Goal: Task Accomplishment & Management: Use online tool/utility

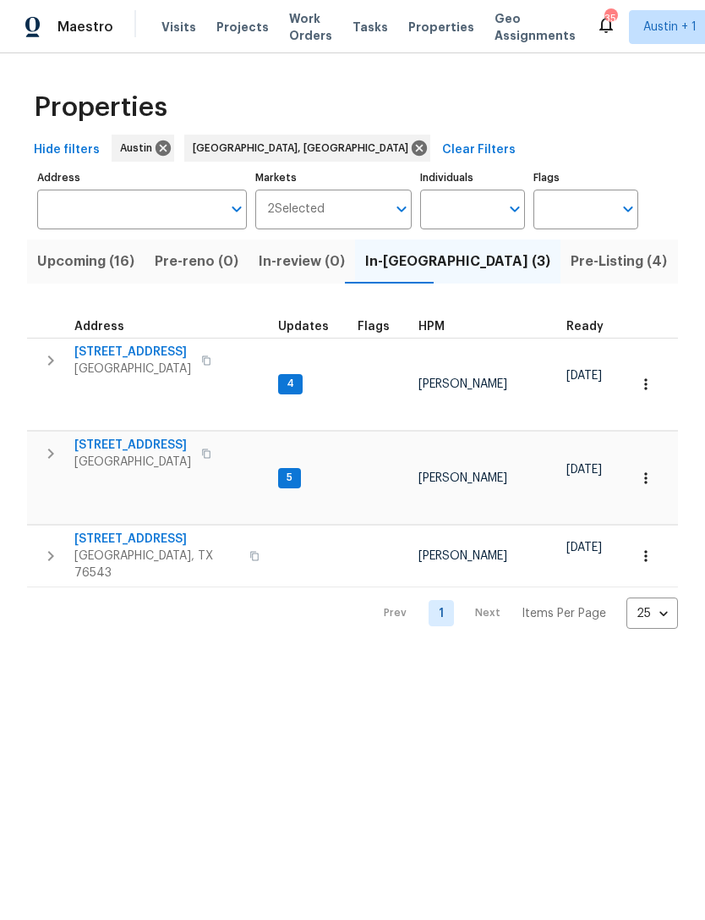
click at [184, 19] on span "Visits" at bounding box center [179, 27] width 35 height 17
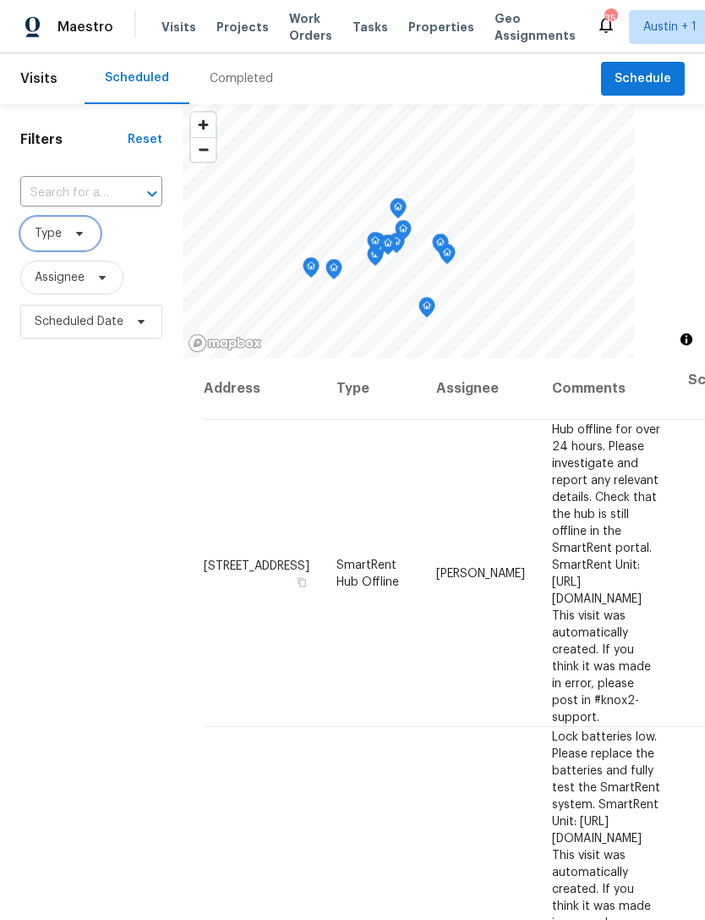
click at [56, 239] on span "Type" at bounding box center [48, 233] width 27 height 17
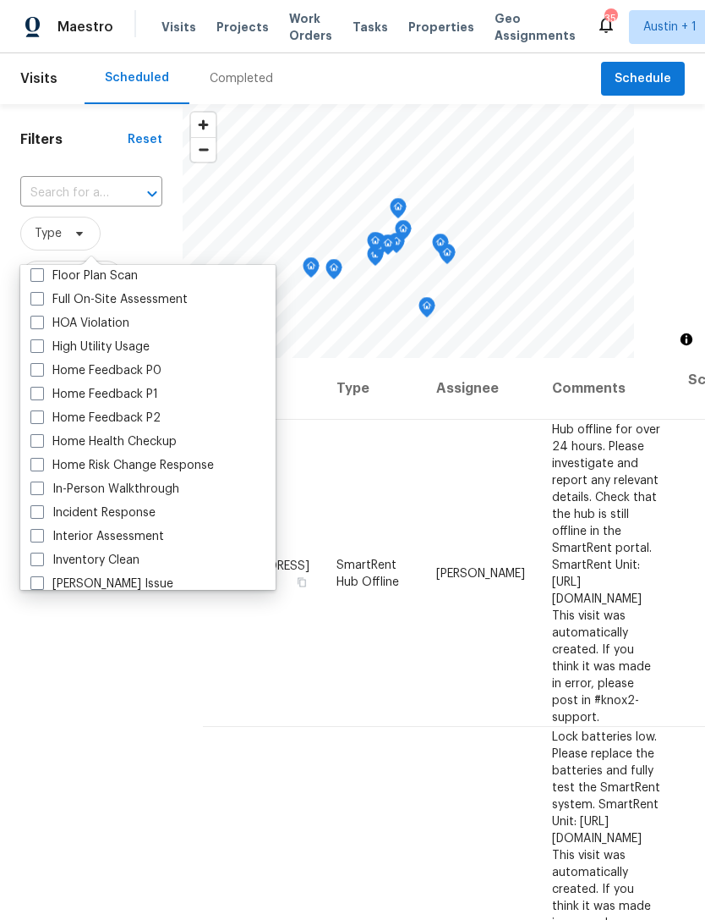
scroll to position [466, 0]
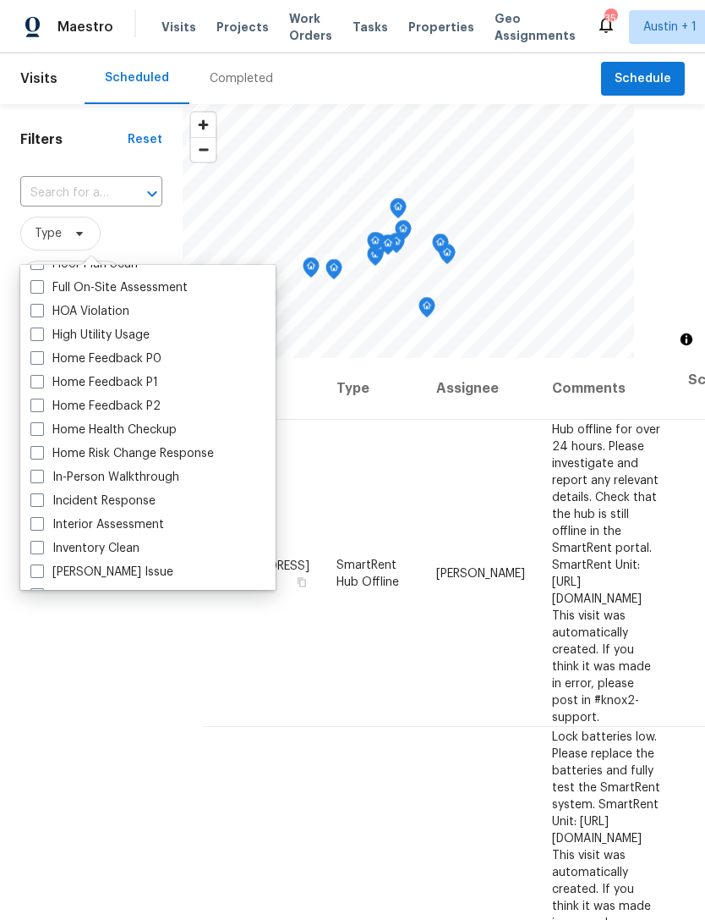
click at [34, 472] on span at bounding box center [37, 476] width 14 height 14
click at [34, 472] on input "In-Person Walkthrough" at bounding box center [35, 474] width 11 height 11
checkbox input "true"
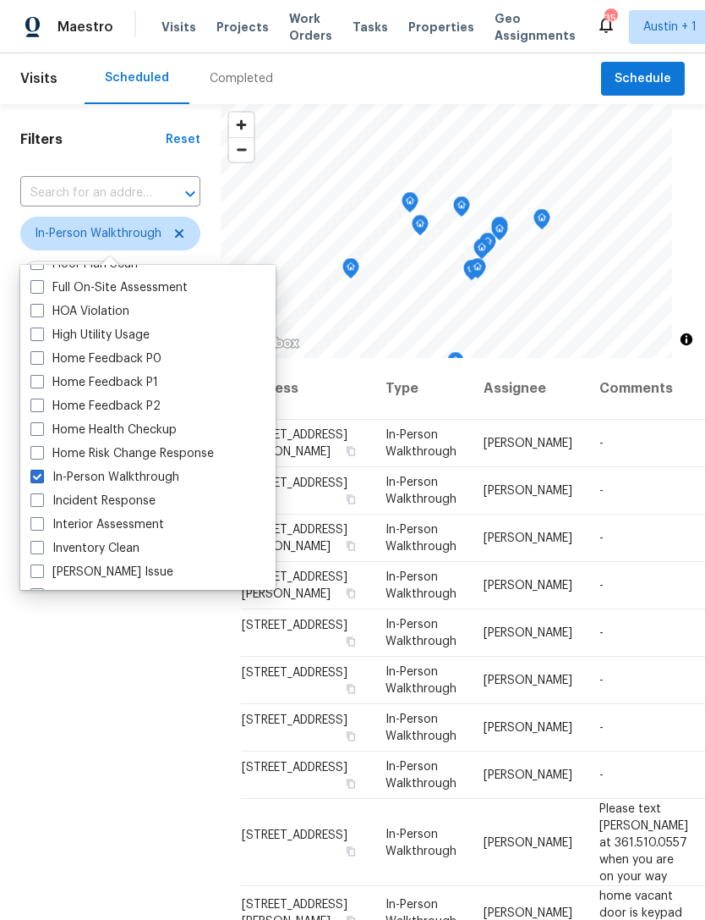
click at [42, 679] on div "Filters Reset ​ In-Person Walkthrough Assignee Scheduled Date" at bounding box center [110, 599] width 221 height 990
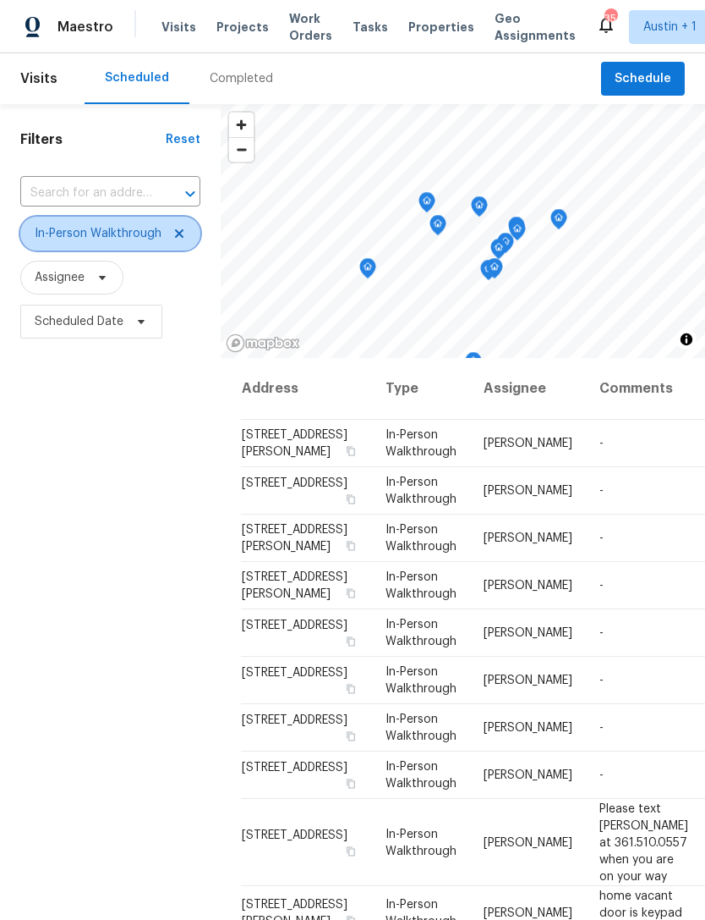
click at [64, 239] on span "In-Person Walkthrough" at bounding box center [98, 233] width 127 height 17
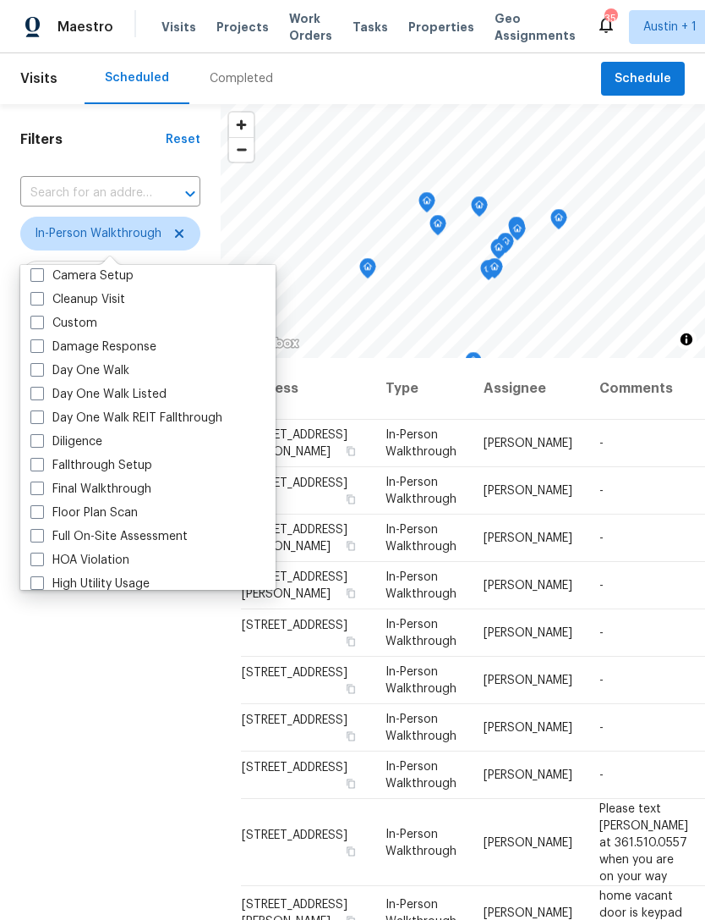
scroll to position [230, 0]
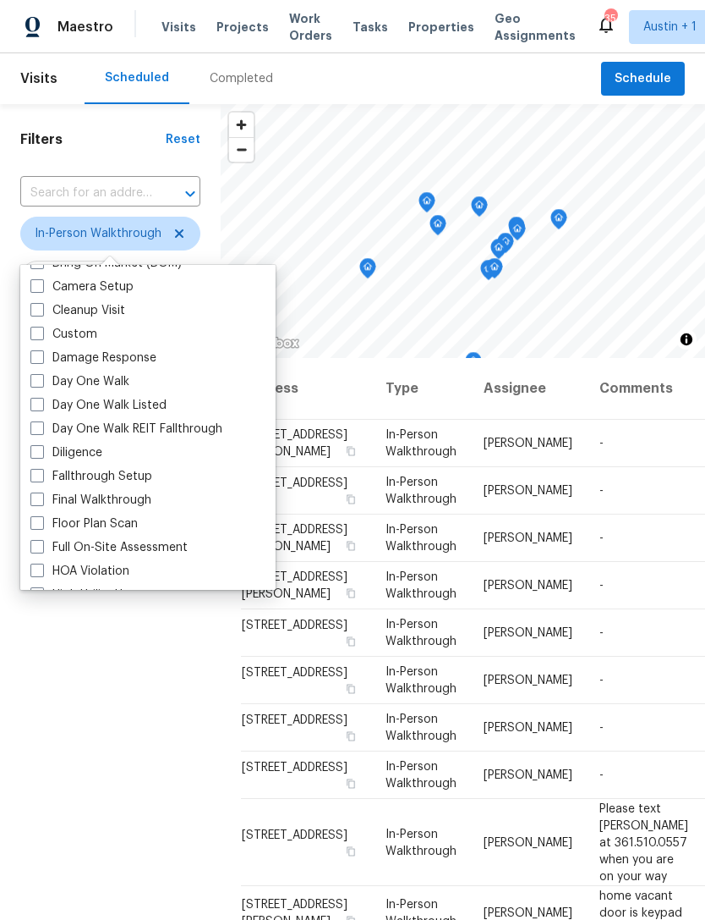
click at [39, 454] on span at bounding box center [37, 452] width 14 height 14
click at [39, 454] on input "Diligence" at bounding box center [35, 449] width 11 height 11
checkbox input "true"
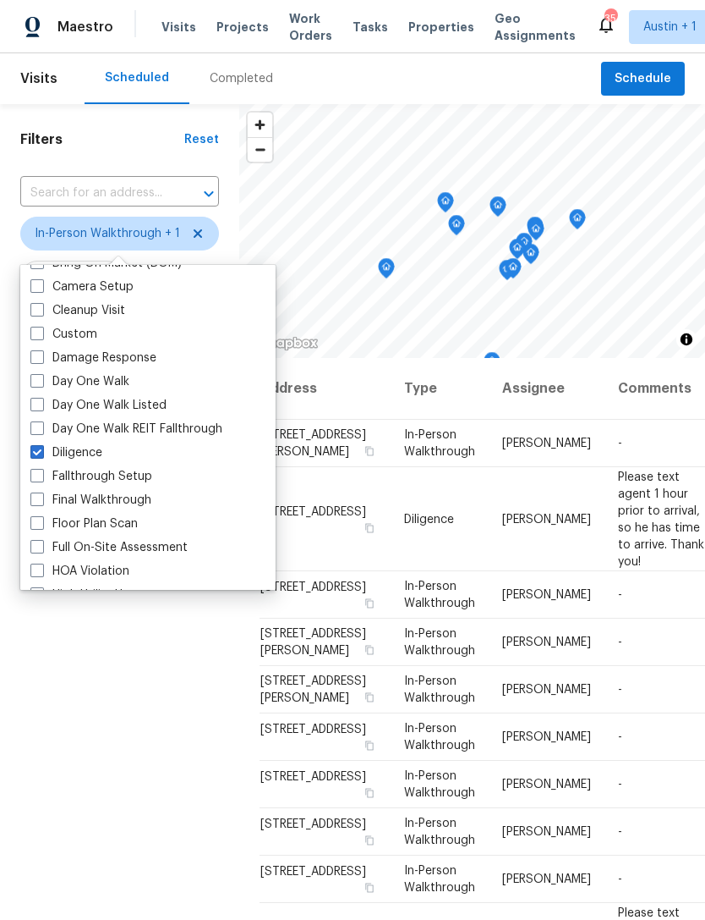
click at [57, 661] on div "Filters Reset ​ In-Person Walkthrough + 1 Assignee Scheduled Date" at bounding box center [119, 599] width 239 height 990
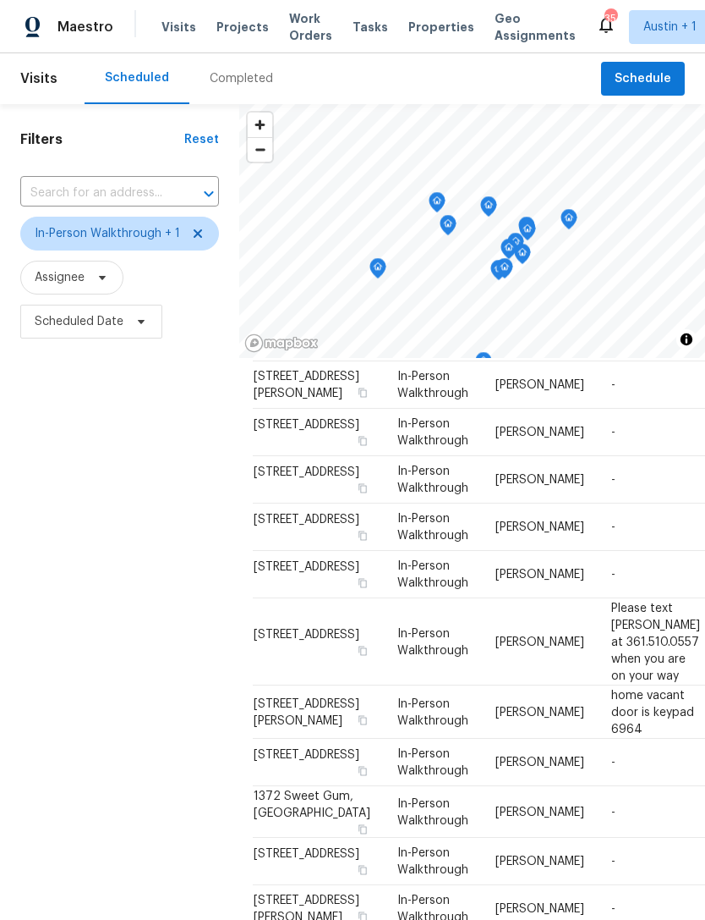
scroll to position [577, 6]
click at [0, 0] on icon at bounding box center [0, 0] width 0 height 0
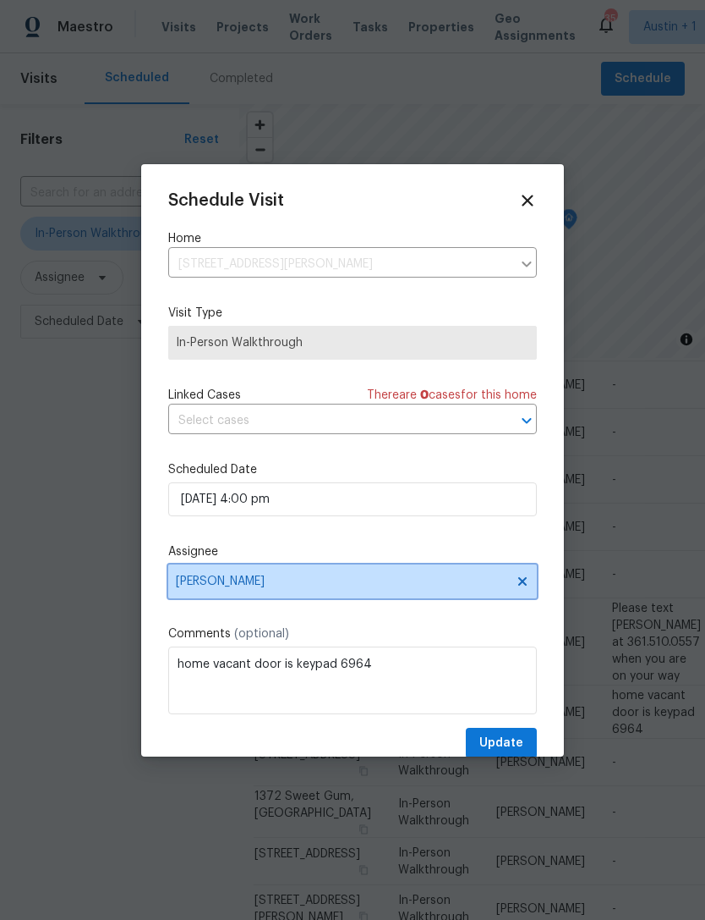
click at [206, 583] on span "[PERSON_NAME]" at bounding box center [342, 581] width 332 height 14
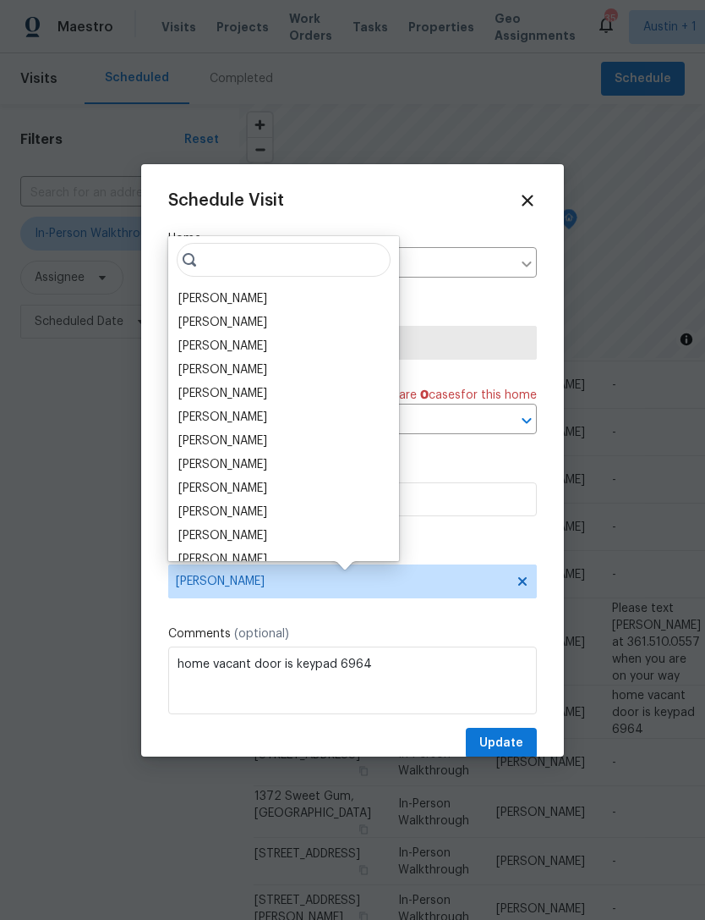
click at [190, 290] on div "Anthony Aponte" at bounding box center [222, 298] width 89 height 17
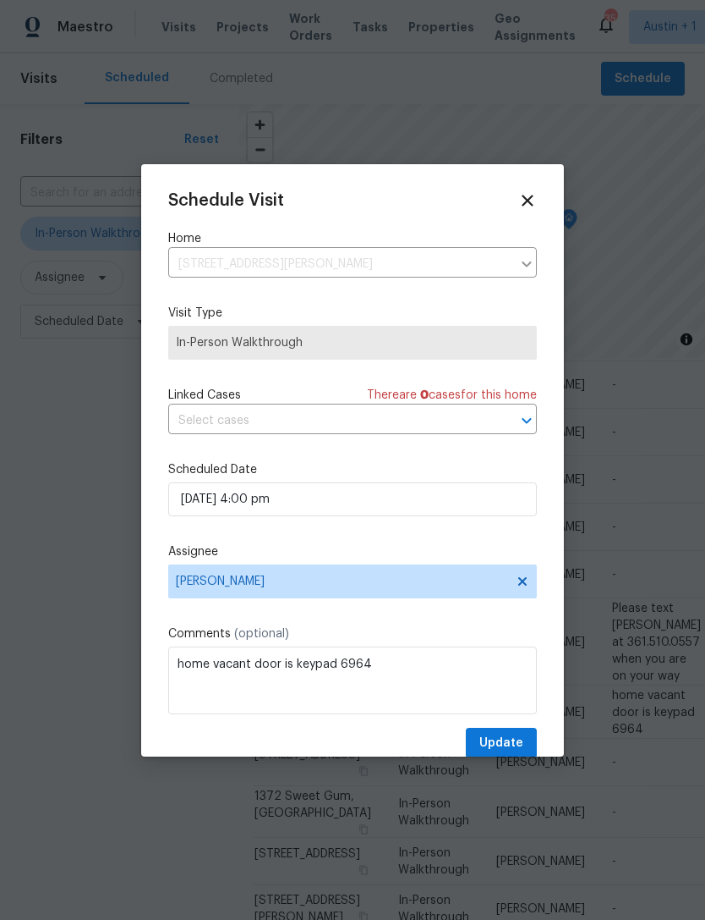
click at [529, 200] on icon at bounding box center [527, 200] width 11 height 11
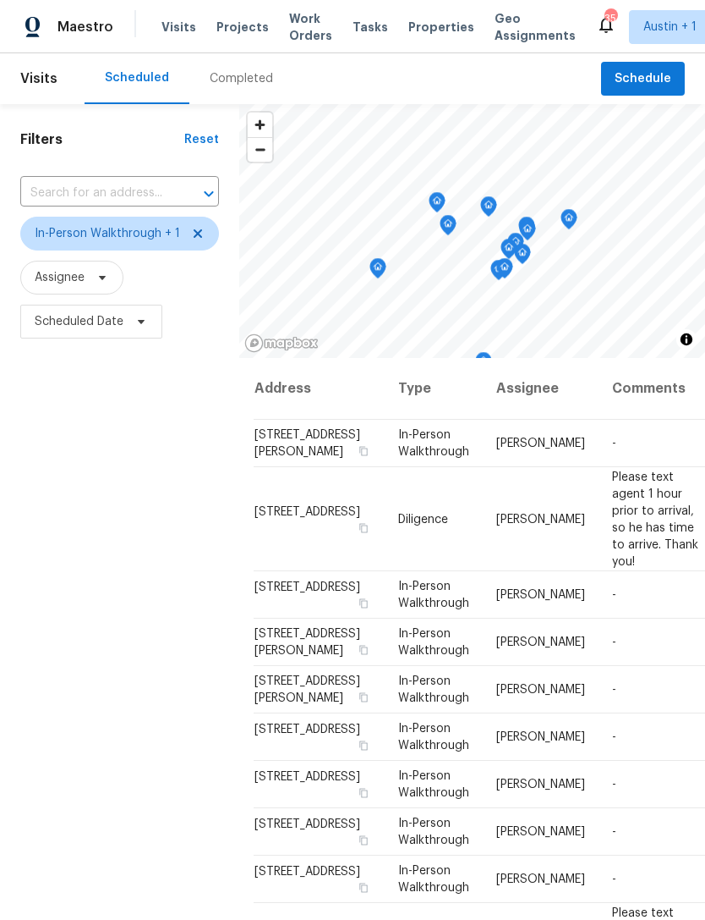
scroll to position [0, 6]
click at [0, 0] on icon at bounding box center [0, 0] width 0 height 0
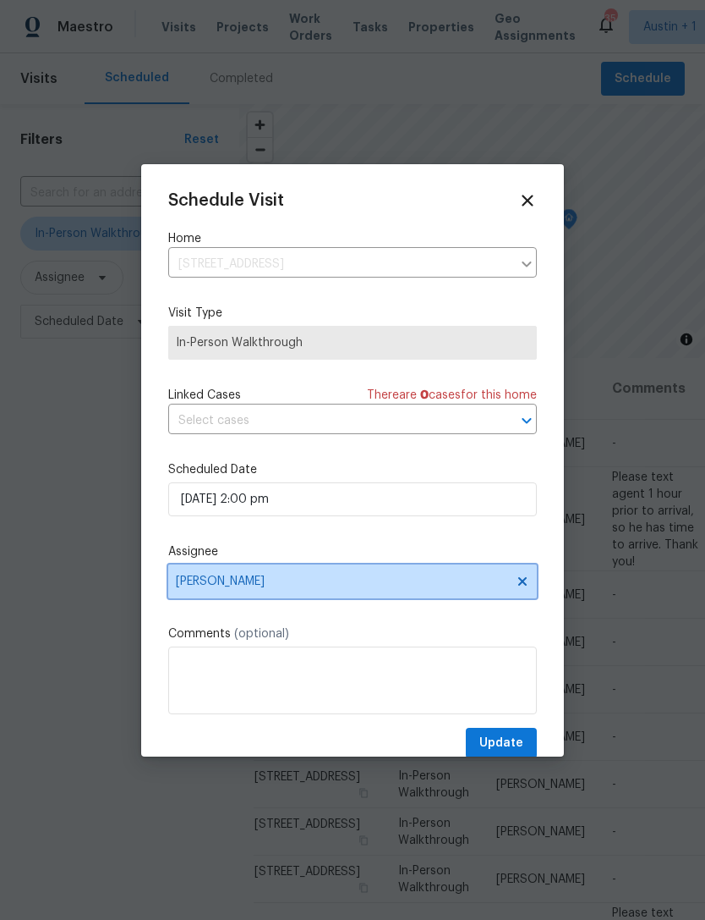
click at [219, 593] on span "[PERSON_NAME]" at bounding box center [352, 581] width 369 height 34
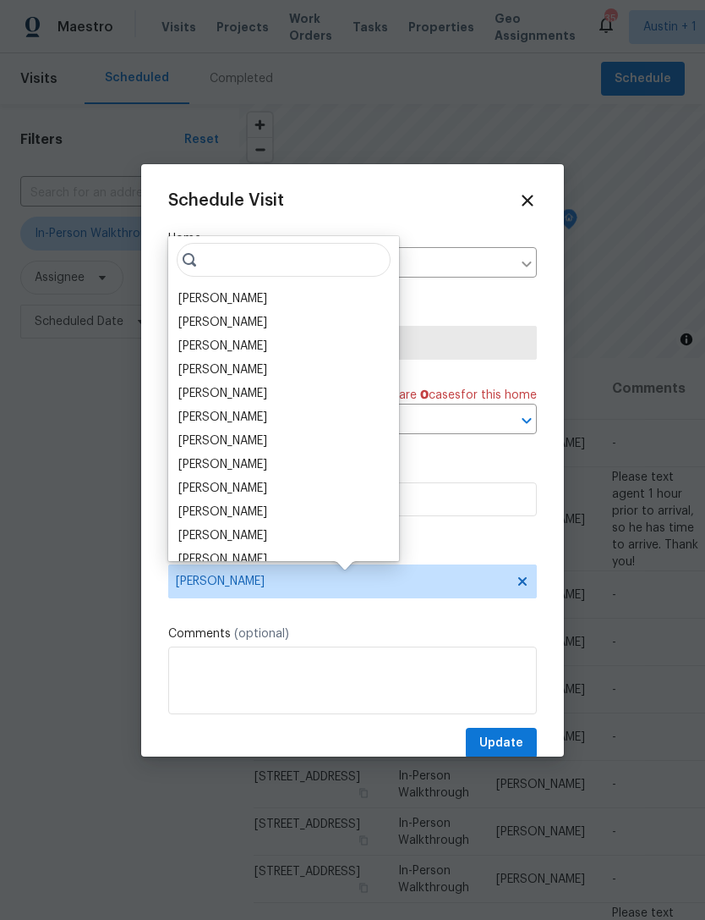
click at [84, 437] on div at bounding box center [352, 460] width 705 height 920
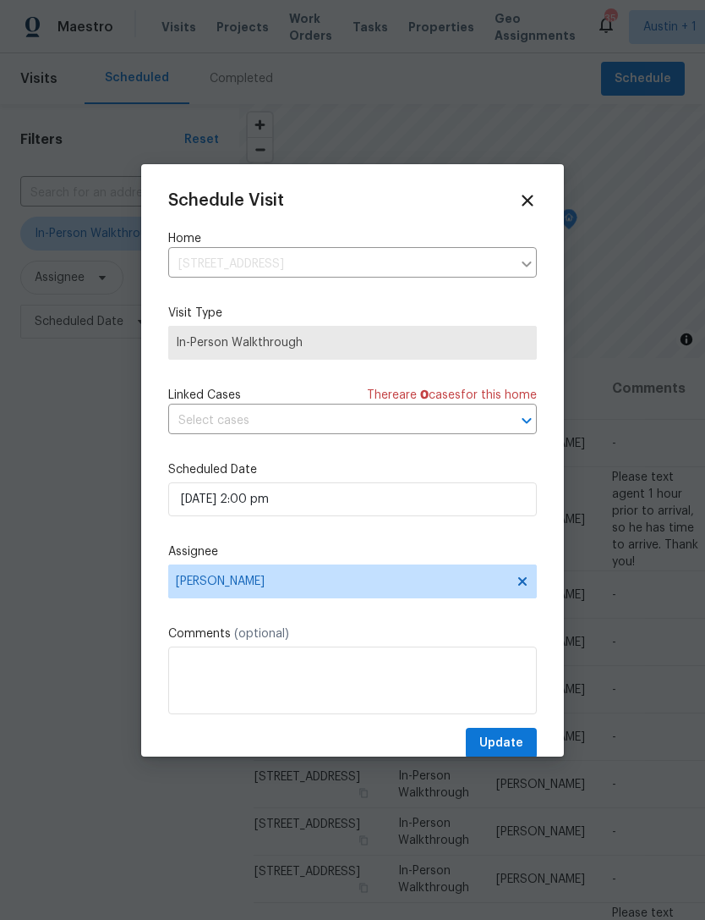
click at [529, 188] on div "Schedule Visit Home 25408 Cove Dr, Spicewood, TX 78669 ​ Visit Type In-Person W…" at bounding box center [352, 460] width 423 height 592
click at [536, 194] on icon at bounding box center [528, 200] width 19 height 19
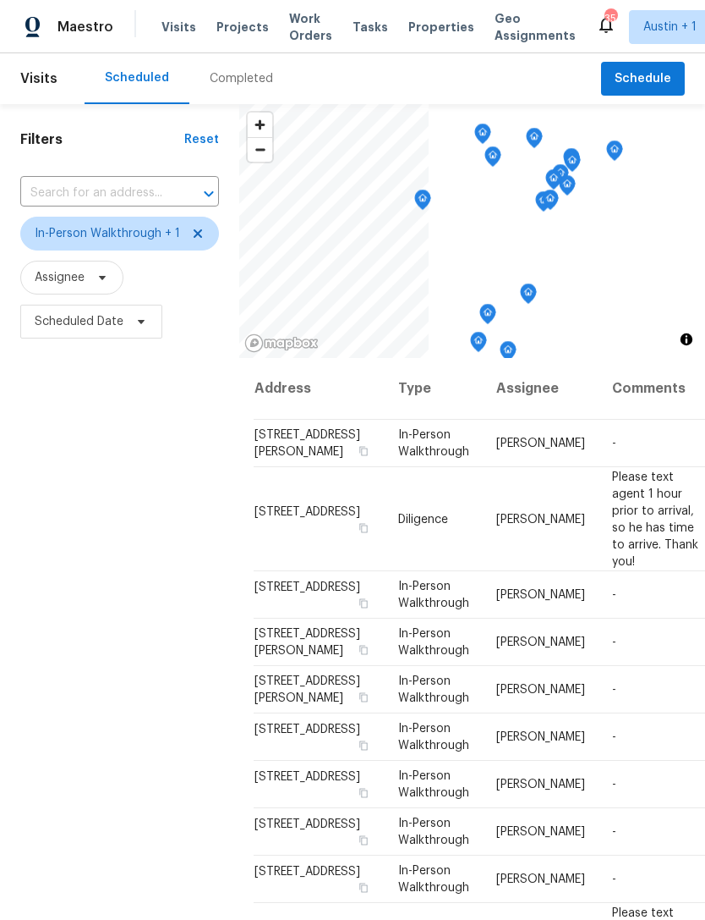
scroll to position [0, 0]
click at [299, 36] on span "Work Orders" at bounding box center [310, 27] width 43 height 34
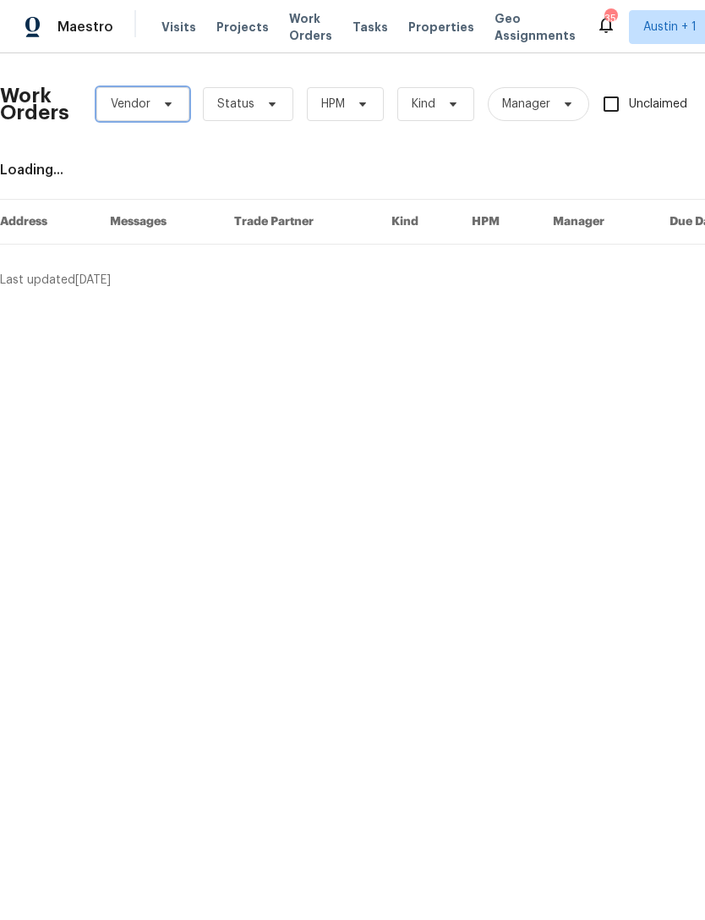
click at [129, 110] on span "Vendor" at bounding box center [131, 104] width 40 height 17
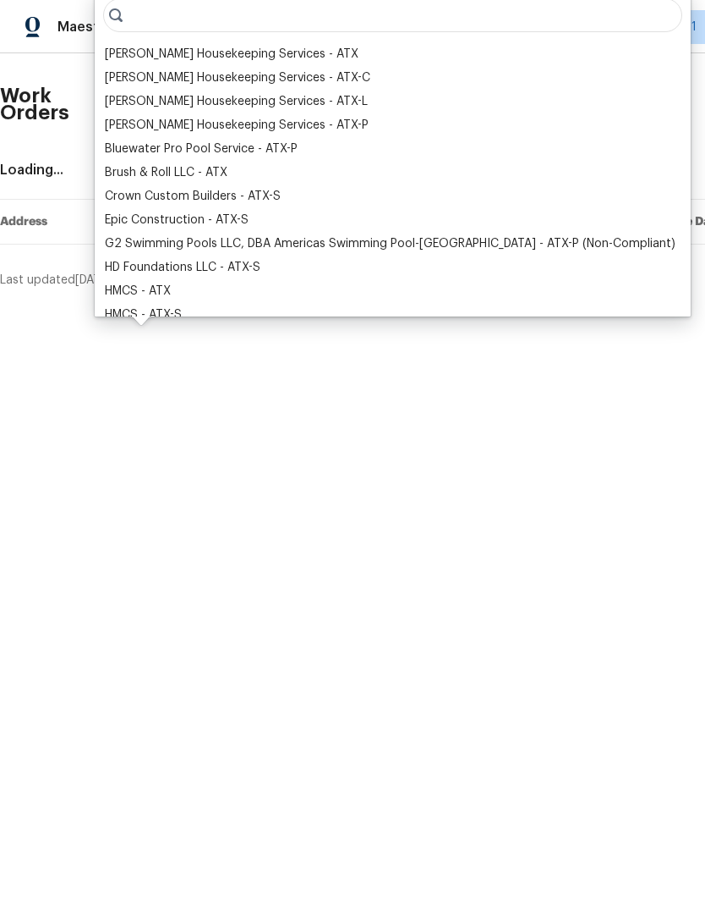
click at [118, 53] on div "Arelis Housekeeping Services - ATX" at bounding box center [232, 54] width 254 height 17
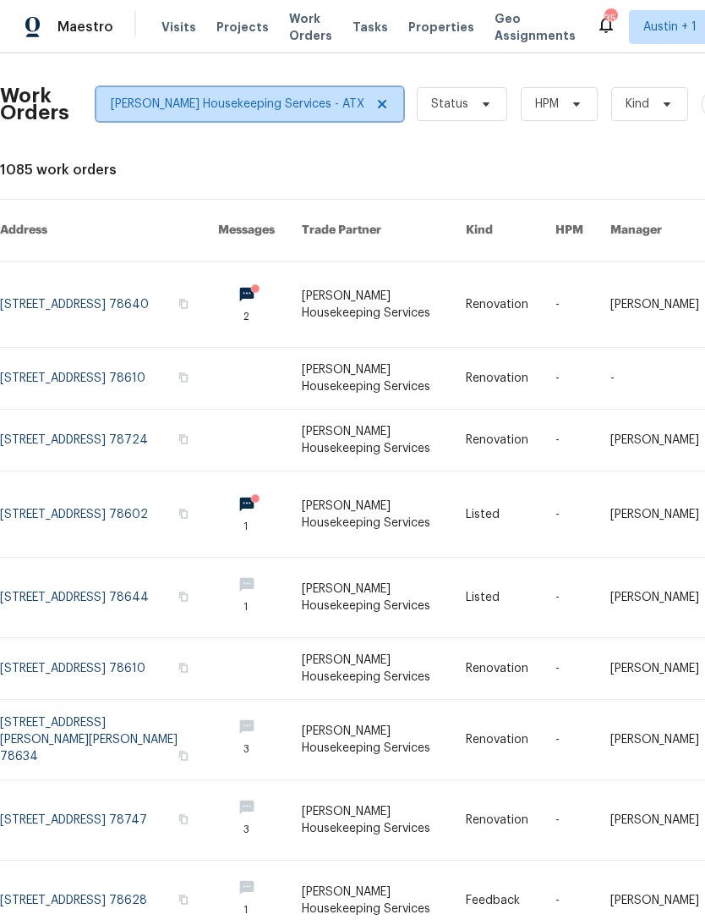
click at [122, 110] on span "Arelis Housekeeping Services - ATX" at bounding box center [238, 104] width 254 height 17
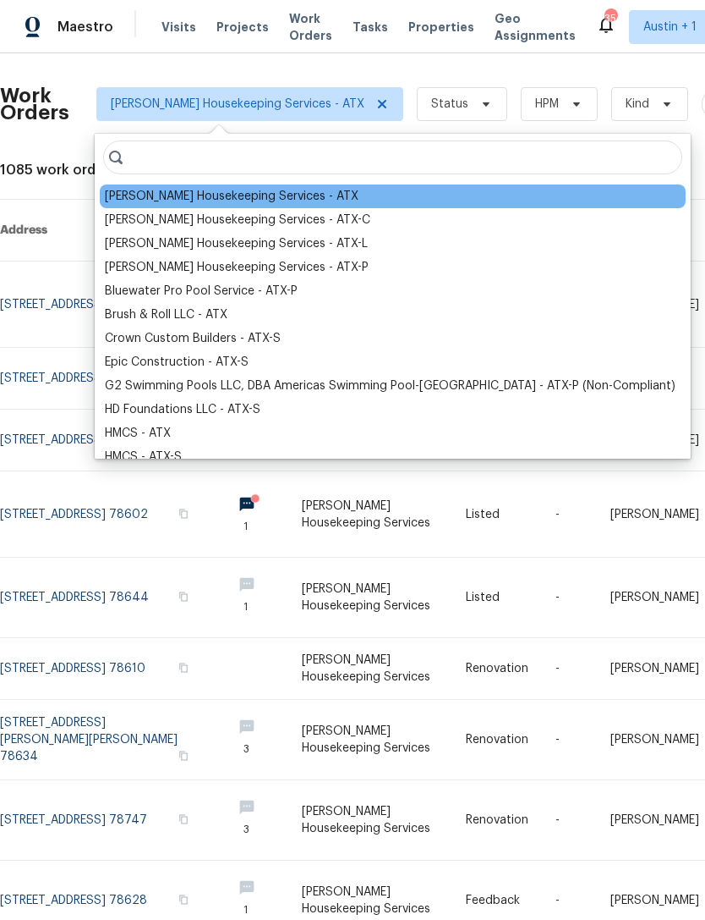
click at [123, 217] on div "Arelis Housekeeping Services - ATX-C" at bounding box center [238, 219] width 266 height 17
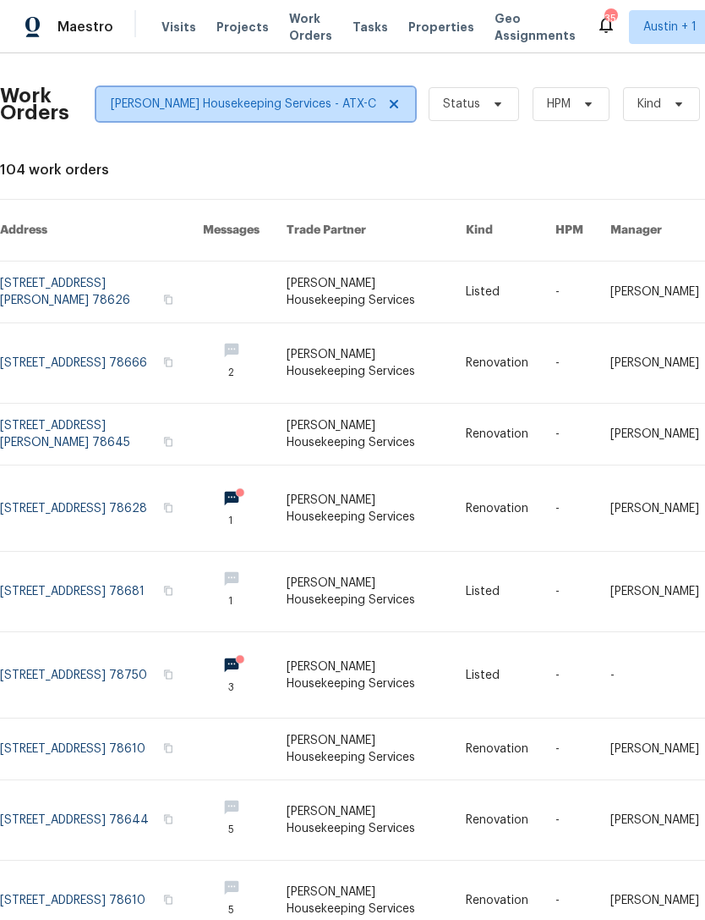
click at [125, 103] on span "Arelis Housekeeping Services - ATX-C" at bounding box center [244, 104] width 266 height 17
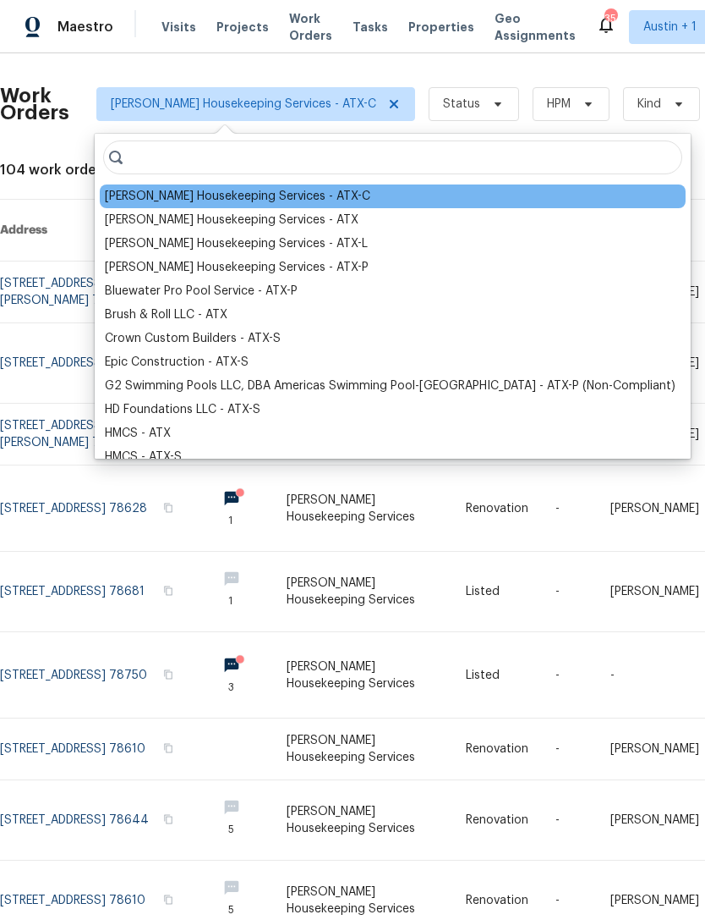
click at [119, 221] on div "Arelis Housekeeping Services - ATX" at bounding box center [232, 219] width 254 height 17
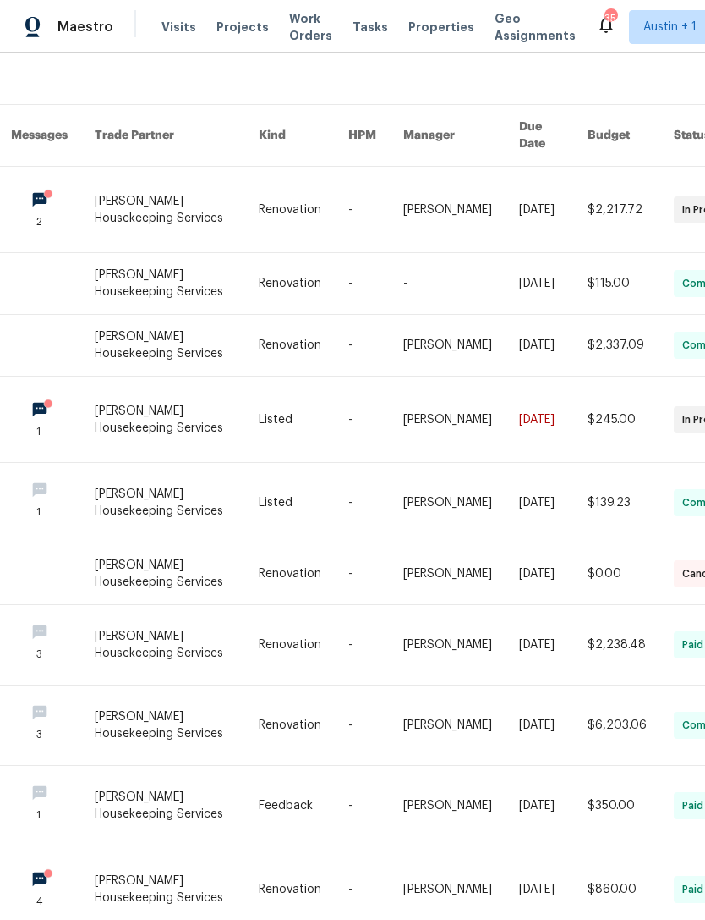
scroll to position [94, 207]
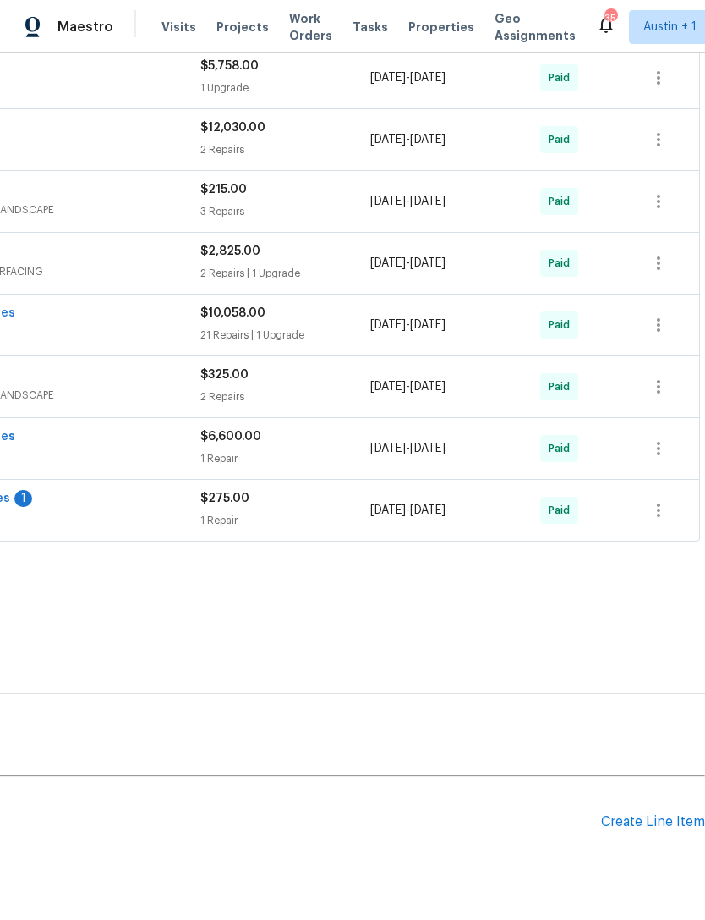
scroll to position [515, 250]
click at [642, 822] on div "Create Line Item" at bounding box center [653, 823] width 104 height 16
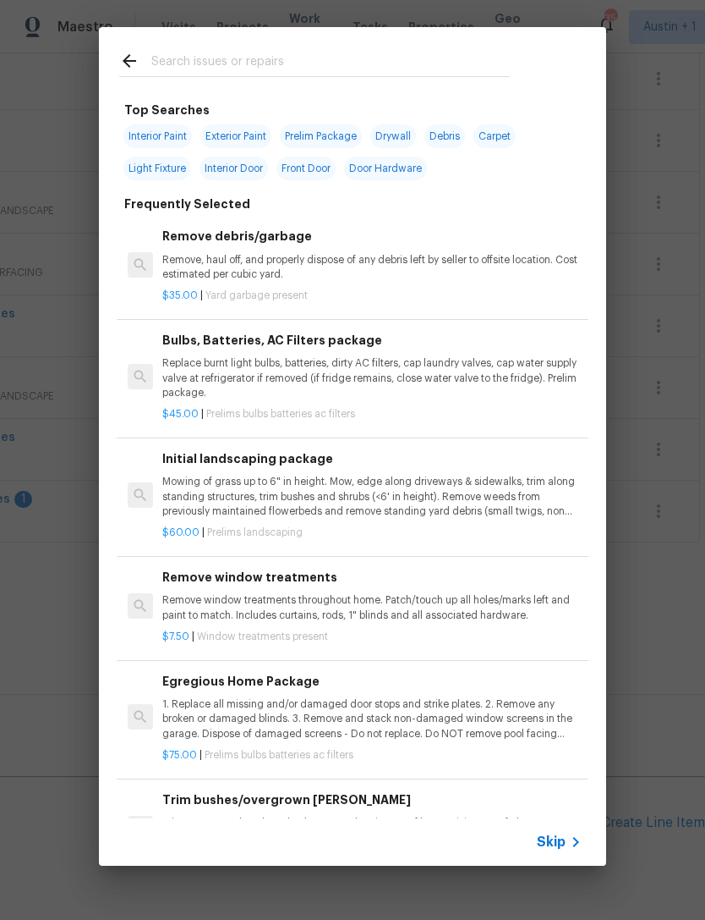
click at [480, 54] on input "text" at bounding box center [330, 63] width 359 height 25
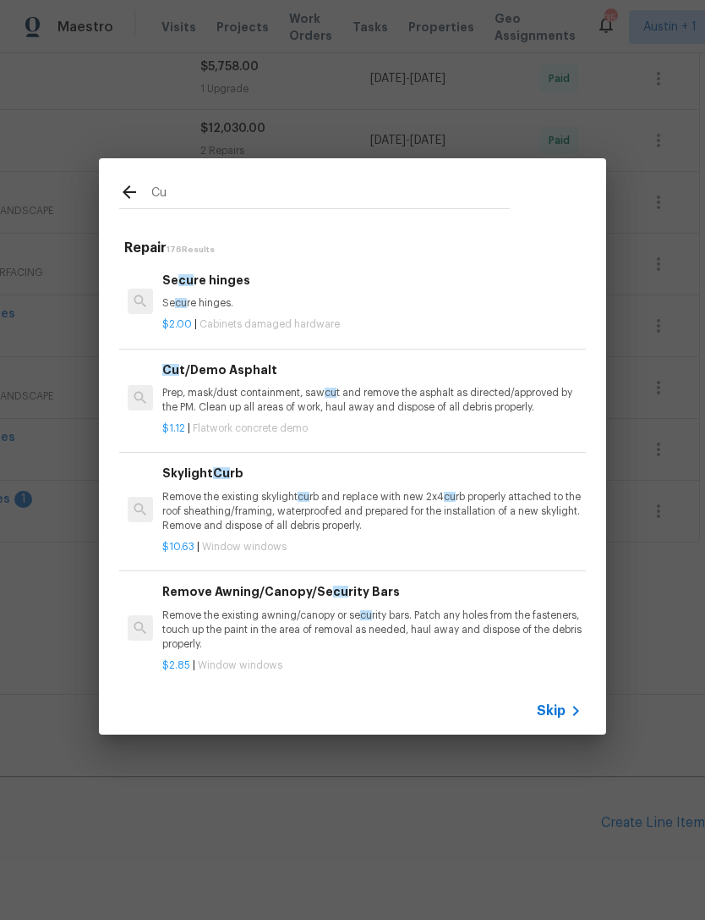
type input "C"
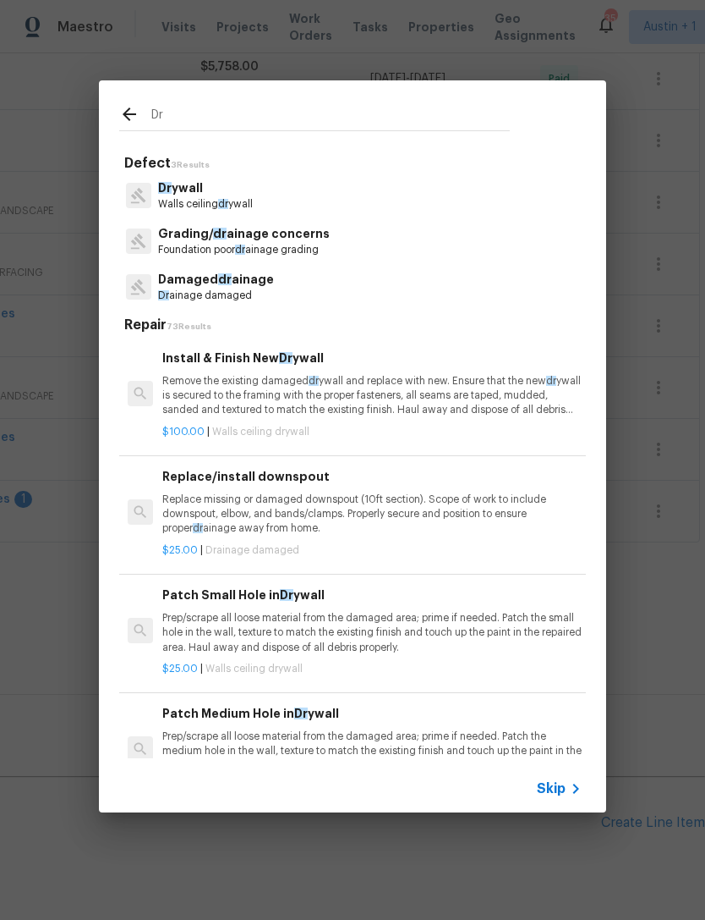
type input "Dr"
click at [338, 199] on div "Dr ywall Walls ceiling dr ywall" at bounding box center [352, 196] width 467 height 46
click at [377, 189] on div "Dr ywall Walls ceiling dr ywall" at bounding box center [352, 196] width 467 height 46
click at [222, 191] on p "Dr ywall" at bounding box center [205, 188] width 95 height 18
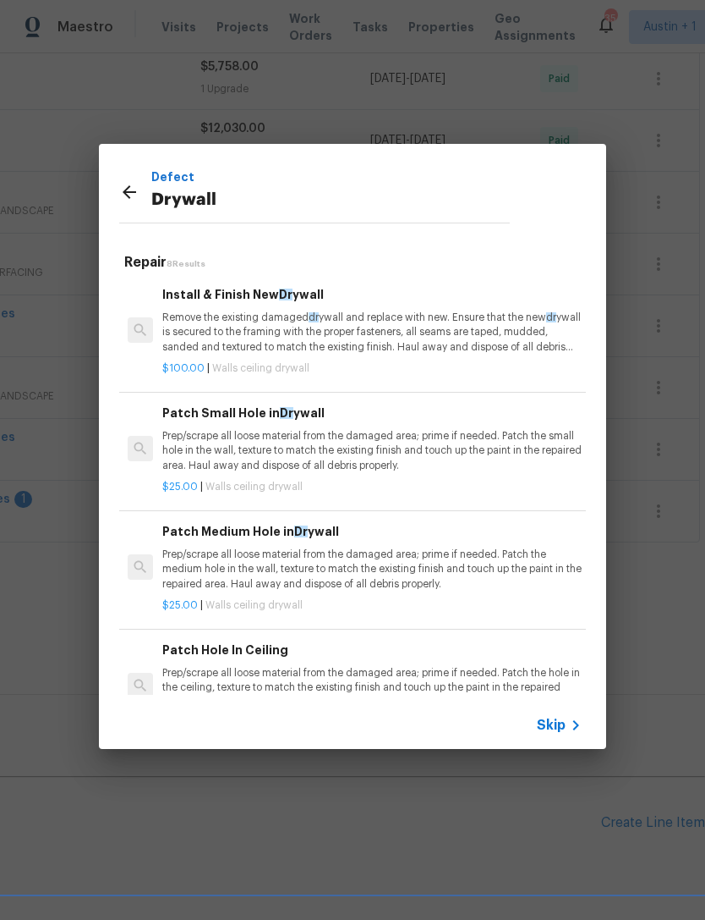
click at [385, 319] on p "Remove the existing damaged dr ywall and replace with new. Ensure that the new …" at bounding box center [372, 331] width 420 height 43
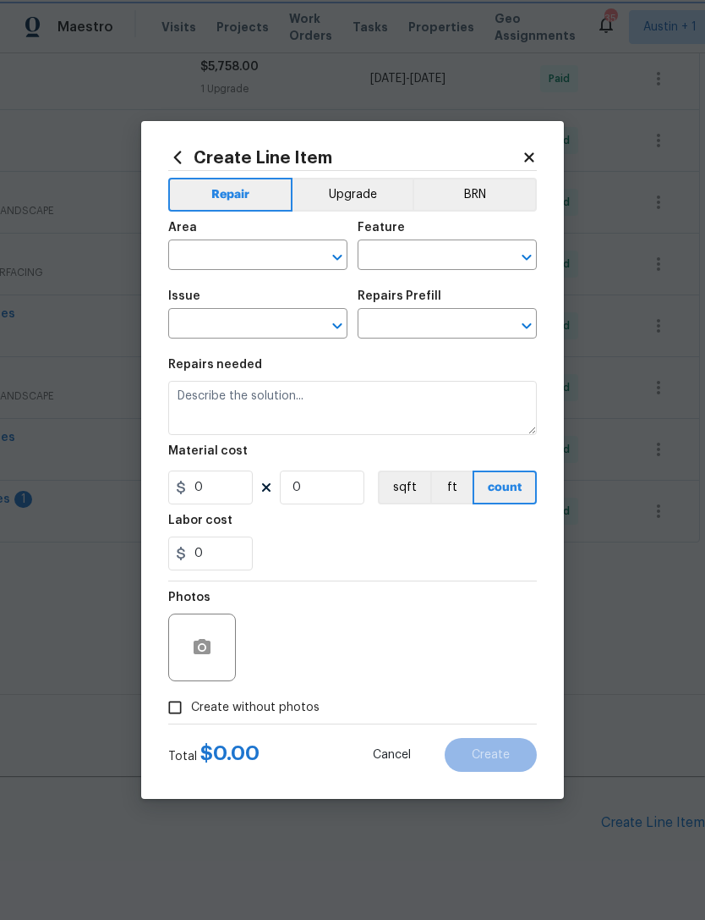
type input "Walls and Ceiling"
type input "Drywall"
type input "Install & Finish New Drywall $100.00"
type textarea "Remove the existing damaged drywall and replace with new. Ensure that the new d…"
type input "100"
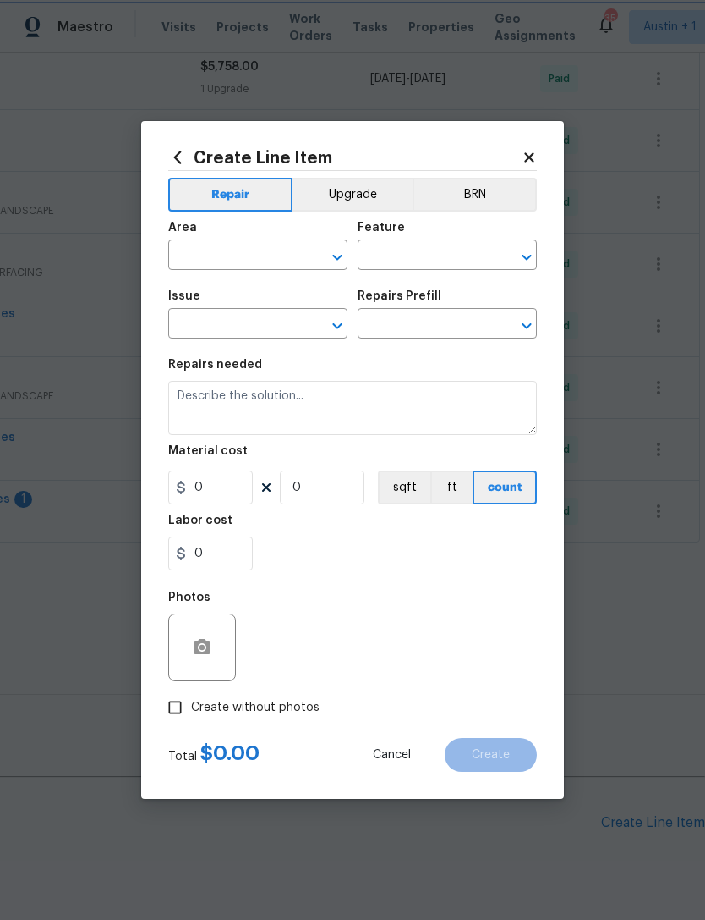
type input "1"
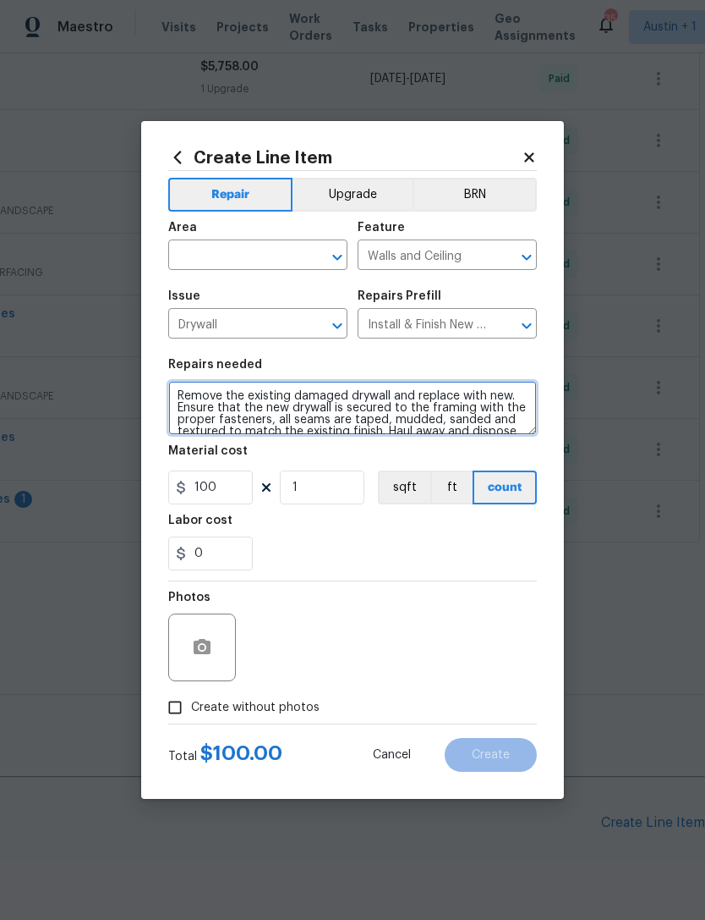
click at [338, 394] on textarea "Remove the existing damaged drywall and replace with new. Ensure that the new d…" at bounding box center [352, 408] width 369 height 54
click at [338, 393] on textarea "Remove the existing damaged drywall and replace with new. Ensure that the new d…" at bounding box center [352, 408] width 369 height 54
click at [357, 396] on textarea "Remove the existing damaged drywall and replace with new. Ensure that the new d…" at bounding box center [352, 408] width 369 height 54
click at [357, 395] on textarea "Remove the existing damaged drywall and replace with new. Ensure that the new d…" at bounding box center [352, 408] width 369 height 54
click at [390, 409] on textarea "Remove the existing damaged drywall and replace with new. Ensure that the new d…" at bounding box center [352, 408] width 369 height 54
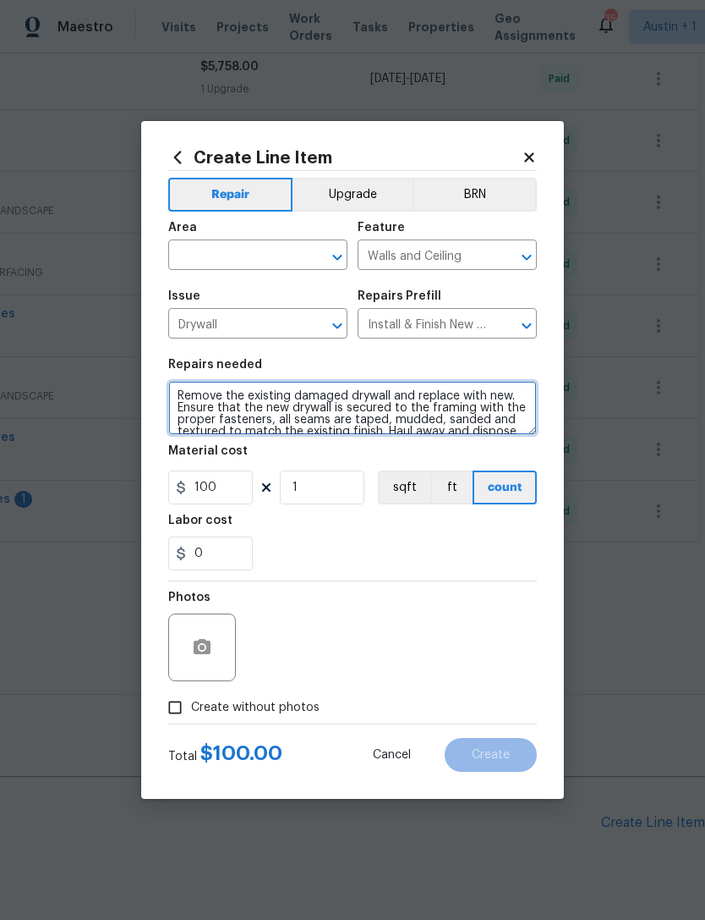
click at [390, 409] on textarea "Remove the existing damaged drywall and replace with new. Ensure that the new d…" at bounding box center [352, 408] width 369 height 54
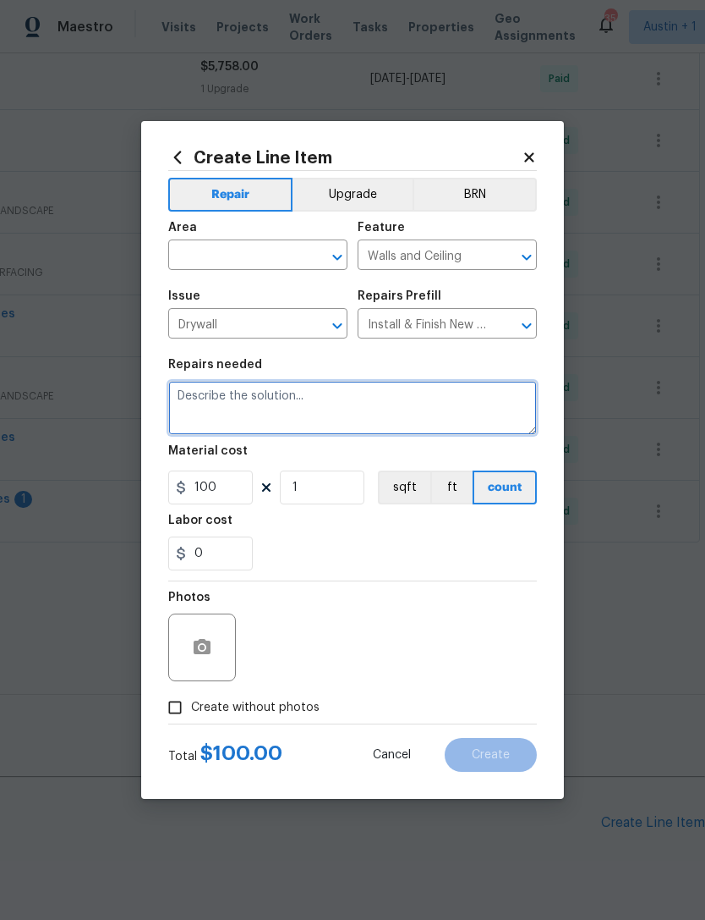
click at [332, 414] on textarea at bounding box center [352, 408] width 369 height 54
paste textarea "Hello , completed long time ago, sorry for delayed update pictures . I need adj…"
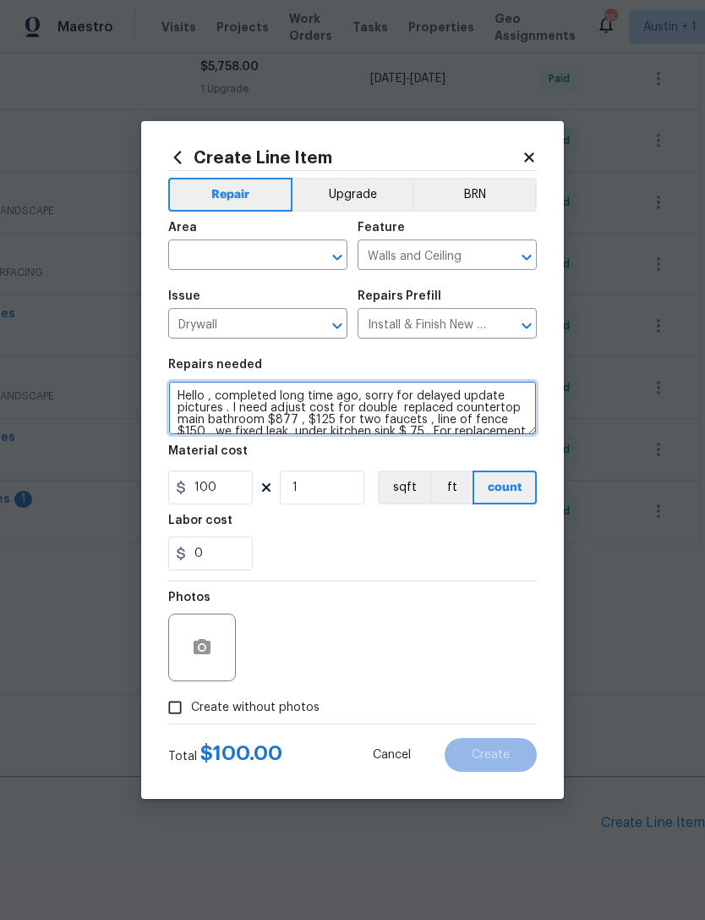
scroll to position [36, 0]
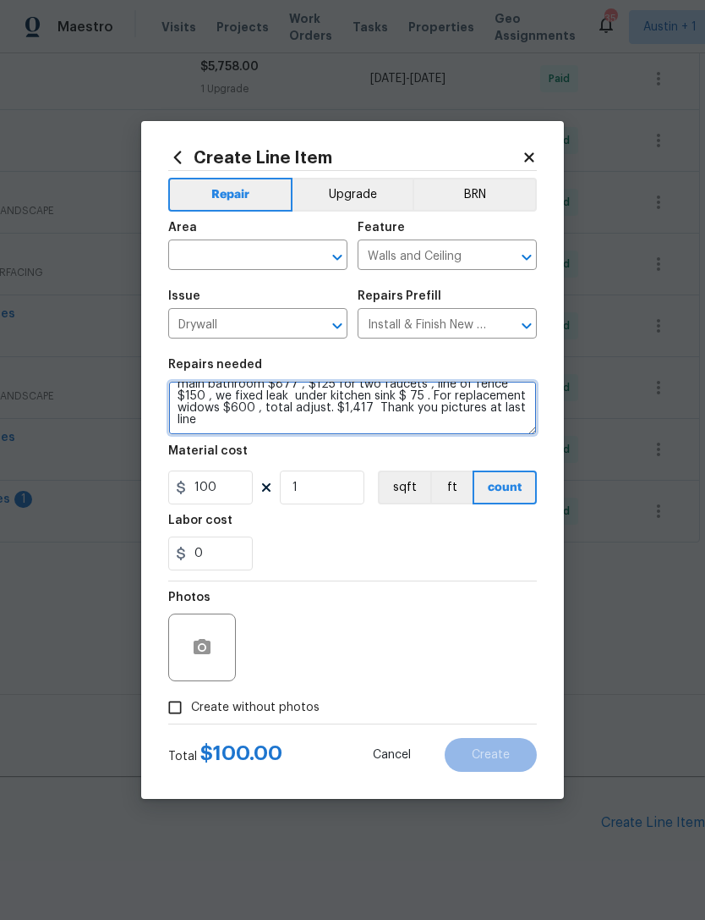
type textarea "Hello , completed long time ago, sorry for delayed update pictures . I need adj…"
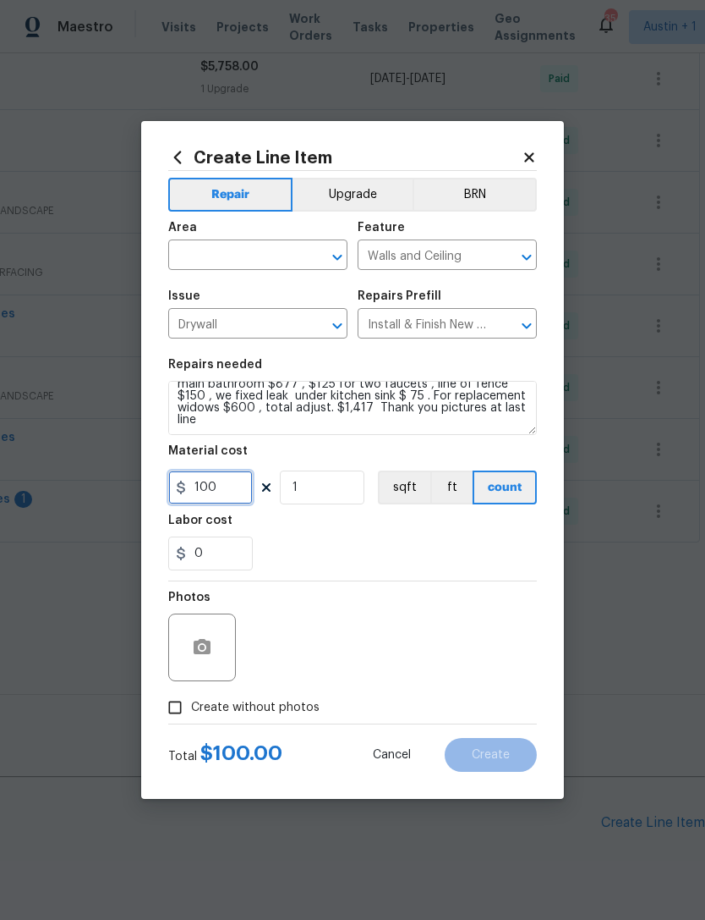
click at [228, 489] on input "100" at bounding box center [210, 487] width 85 height 34
type input "1417"
click at [401, 572] on section "Repairs needed Hello , completed long time ago, sorry for delayed update pictur…" at bounding box center [352, 465] width 369 height 232
click at [286, 257] on input "text" at bounding box center [234, 257] width 132 height 26
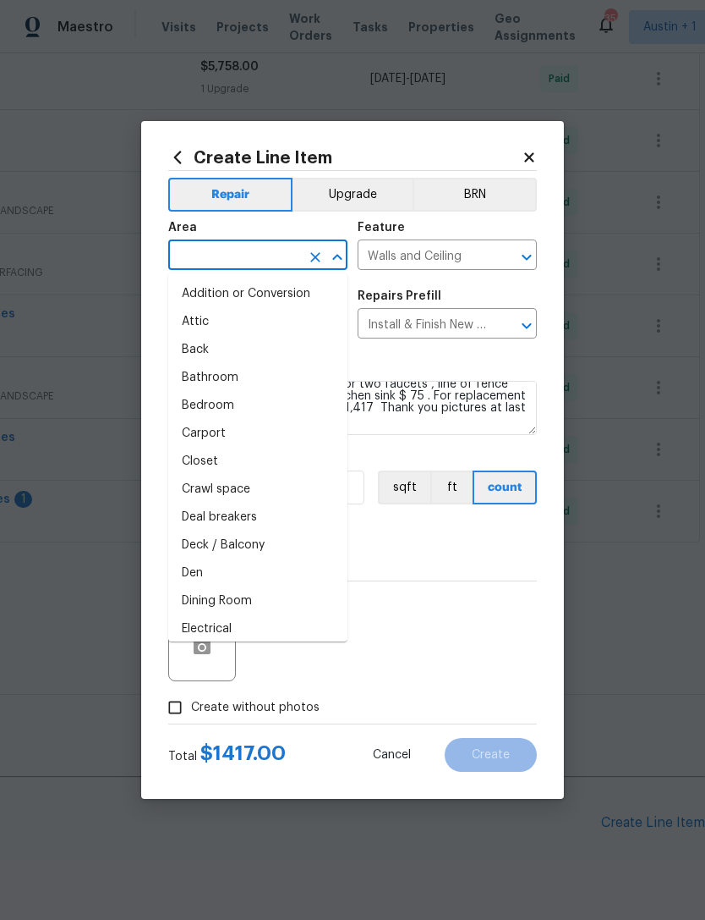
type input "d"
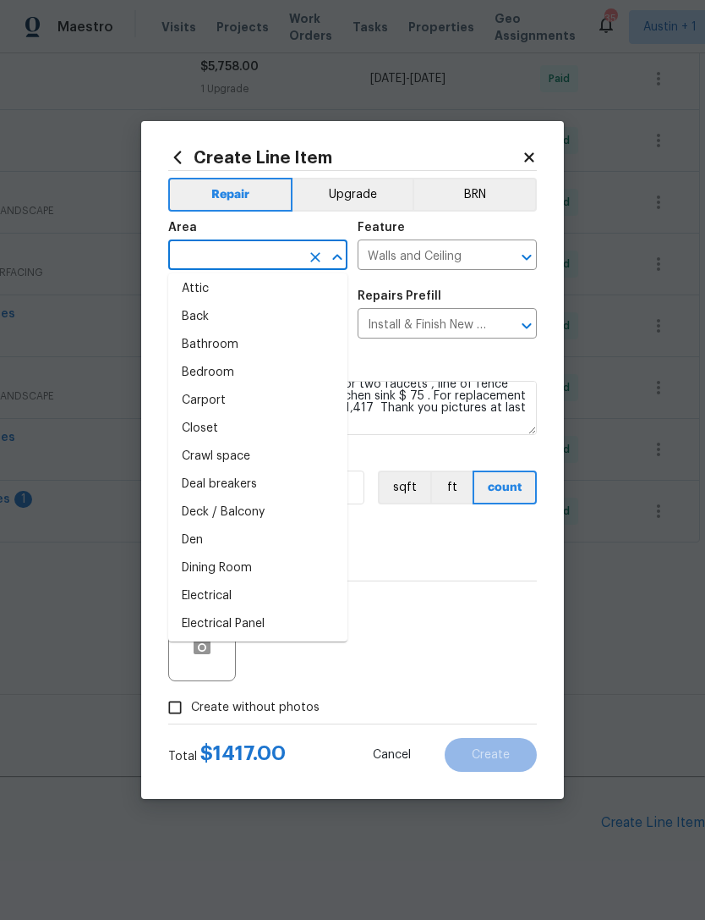
scroll to position [0, 0]
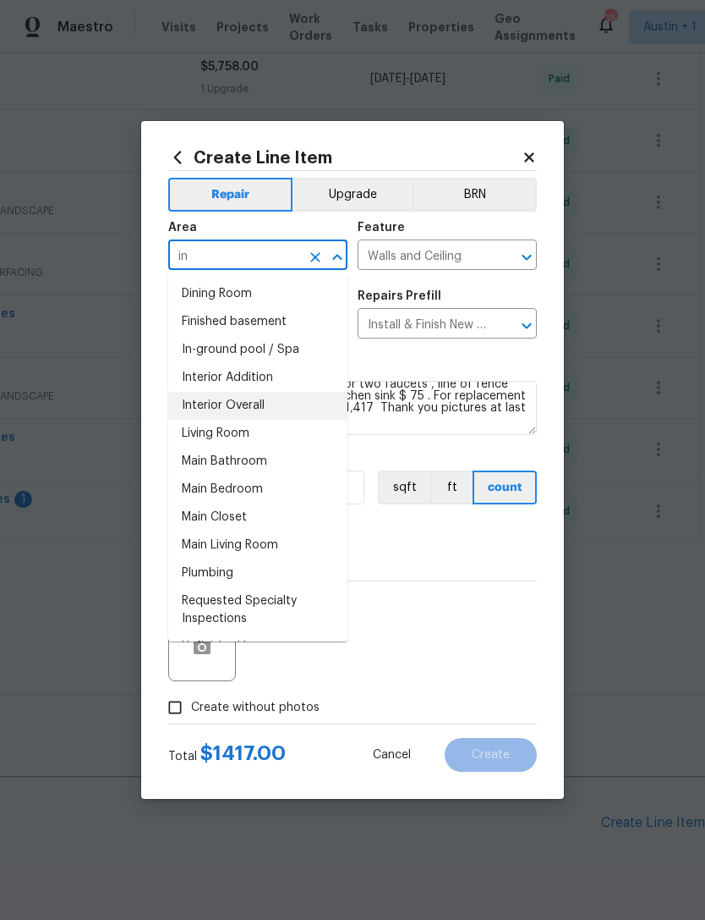
click at [267, 412] on li "Interior Overall" at bounding box center [257, 406] width 179 height 28
type input "Interior Overall"
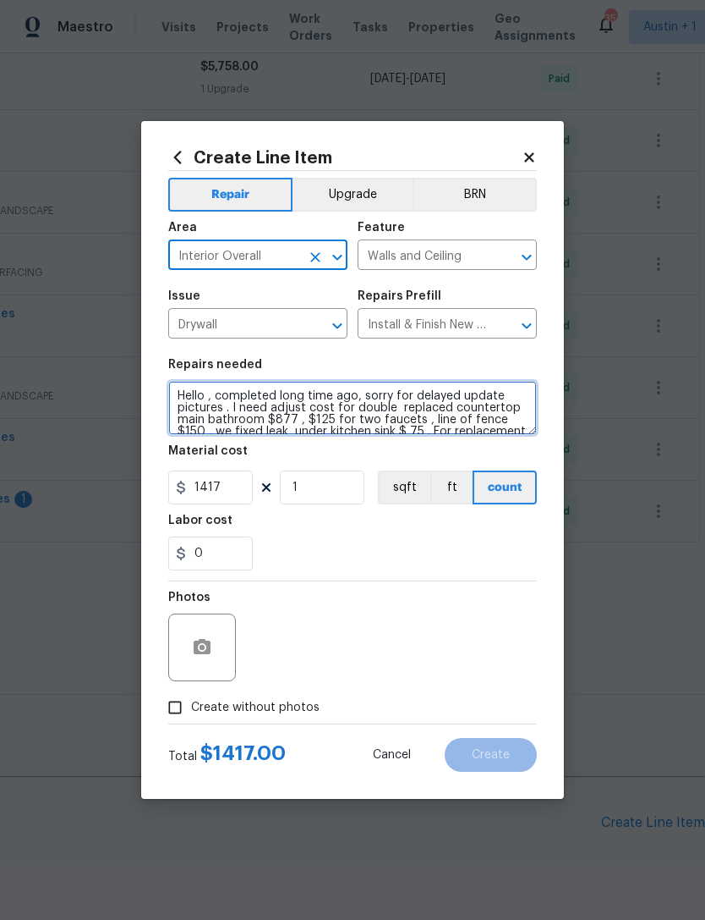
click at [179, 398] on textarea "Hello , completed long time ago, sorry for delayed update pictures . I need adj…" at bounding box center [352, 408] width 369 height 54
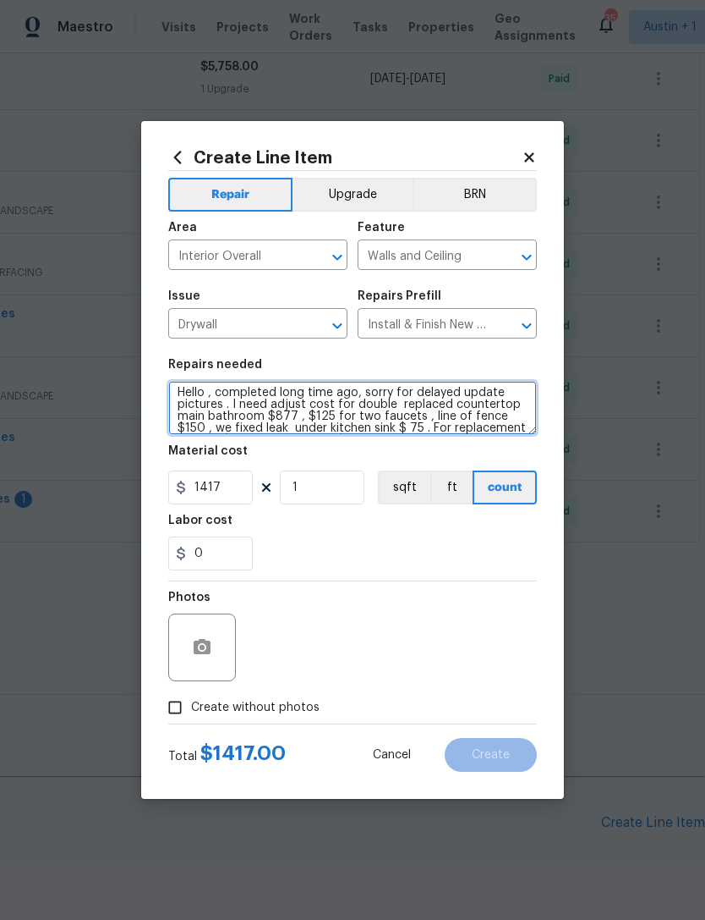
click at [192, 393] on textarea "Hello , completed long time ago, sorry for delayed update pictures . I need adj…" at bounding box center [352, 408] width 369 height 54
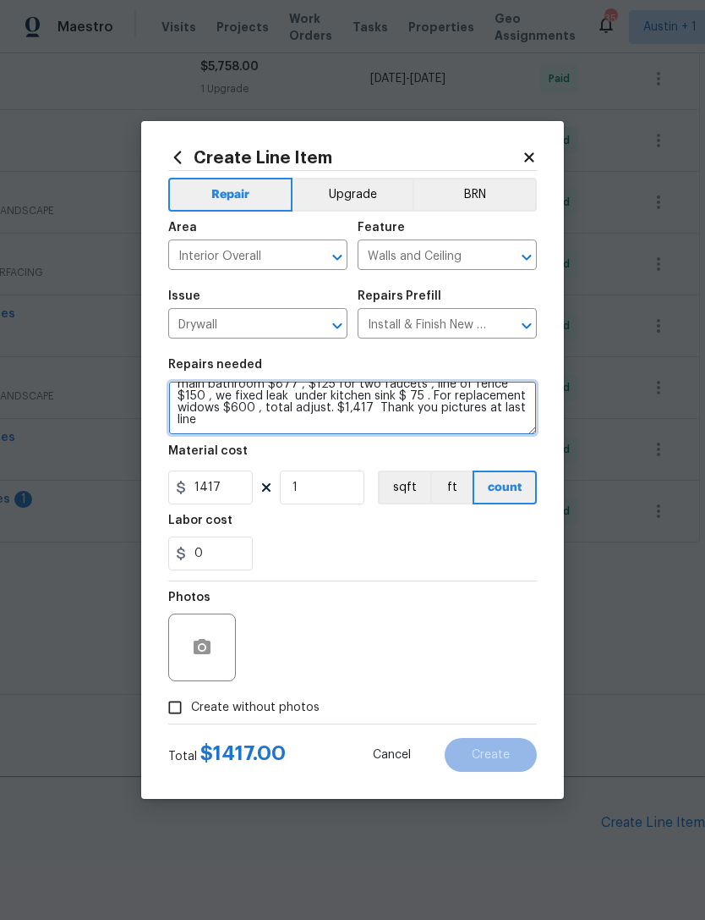
scroll to position [71, 0]
type textarea "Co for works orders sent Hello , completed long time ago, sorry for delayed upd…"
click at [479, 542] on div "0" at bounding box center [352, 553] width 369 height 34
click at [182, 718] on input "Create without photos" at bounding box center [175, 707] width 32 height 32
checkbox input "true"
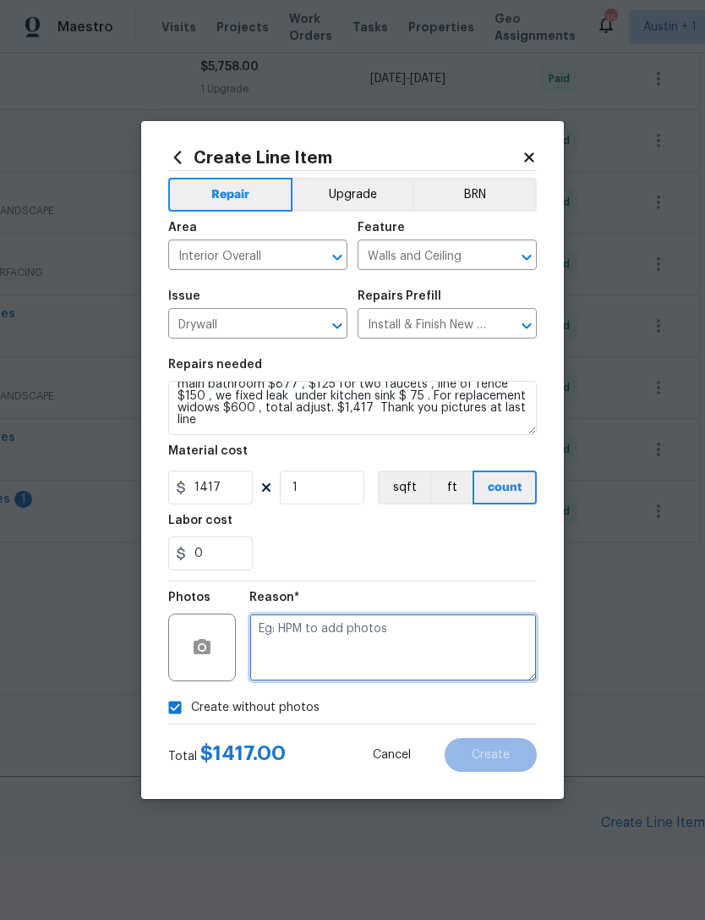
click at [479, 646] on textarea at bounding box center [394, 647] width 288 height 68
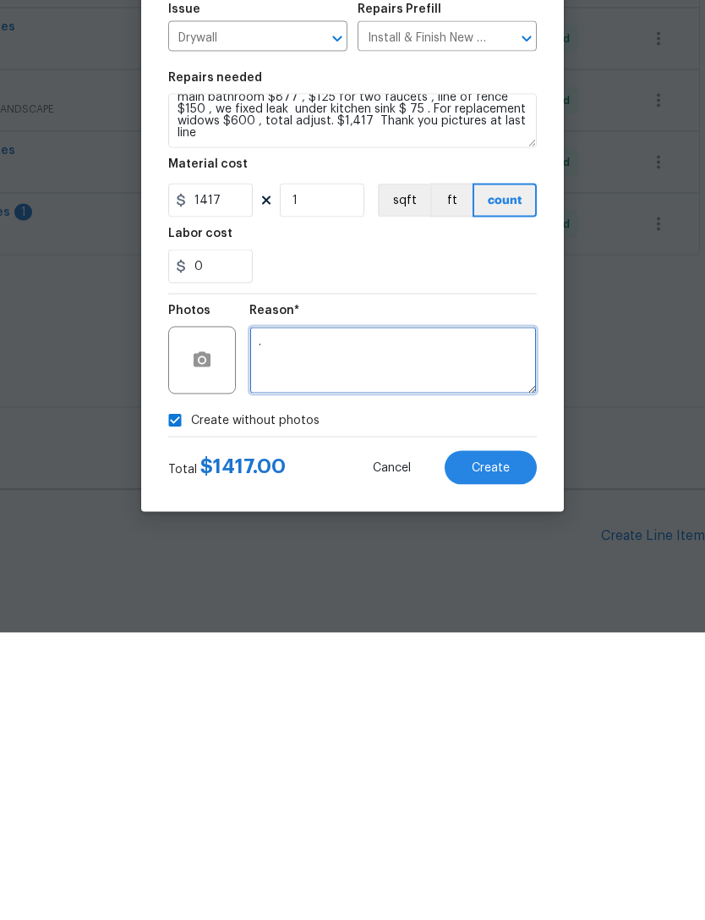
type textarea "."
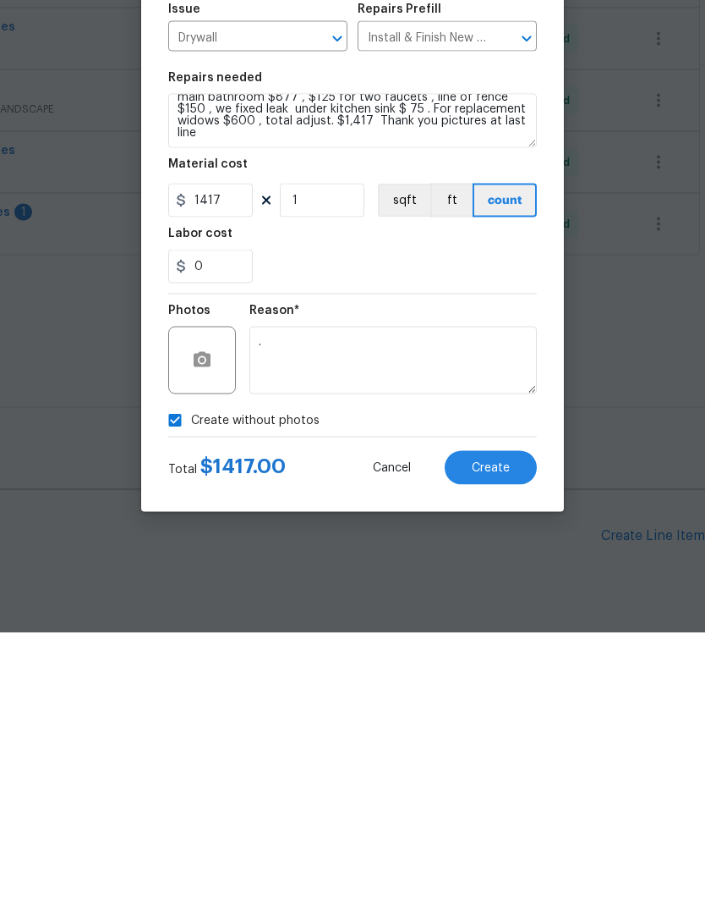
click at [505, 749] on span "Create" at bounding box center [491, 755] width 38 height 13
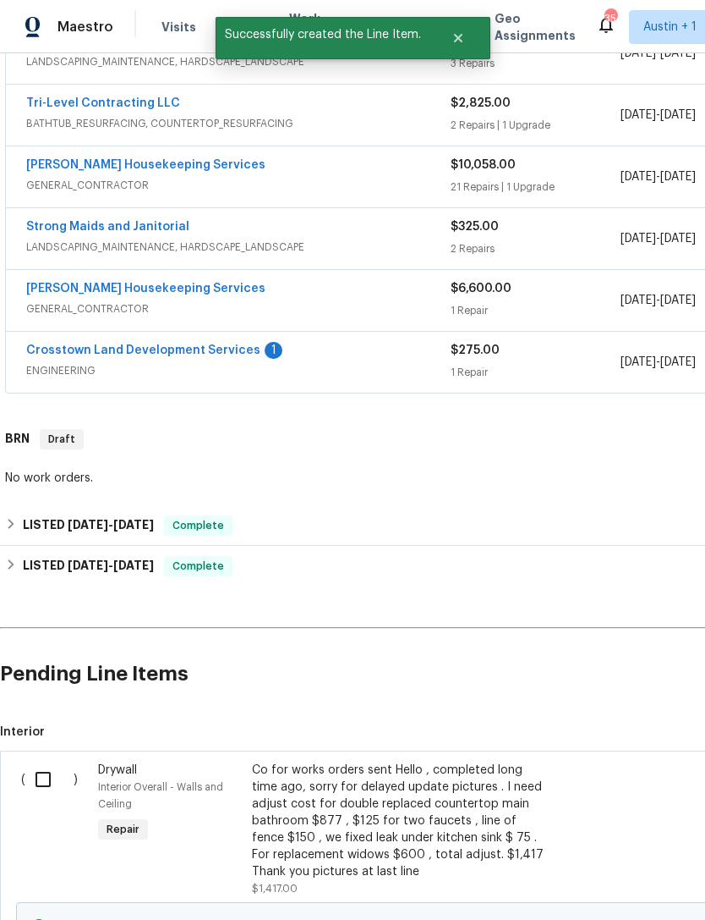
scroll to position [670, 0]
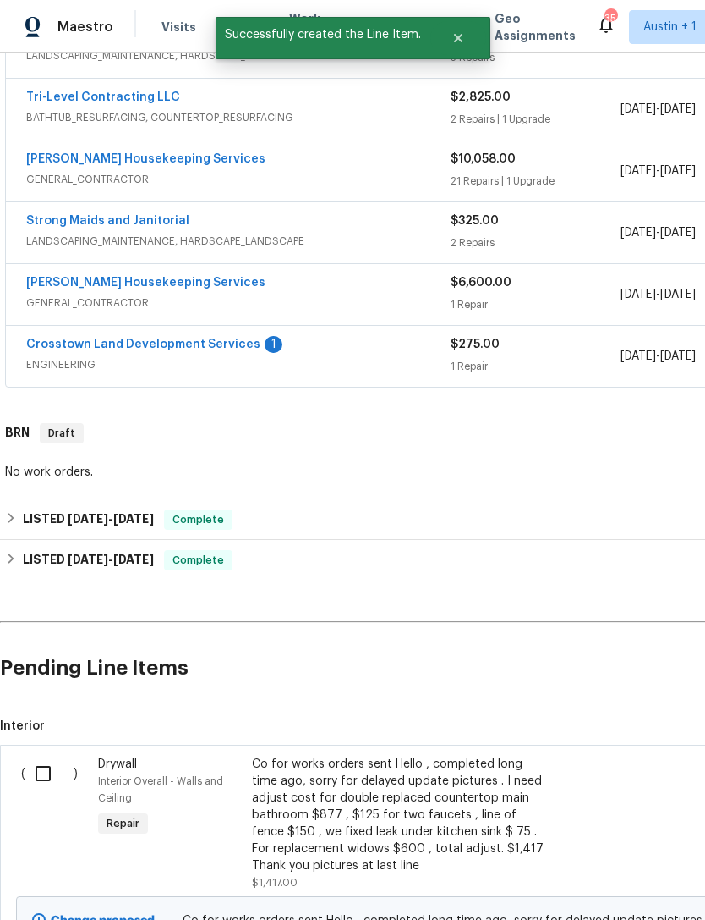
click at [40, 755] on input "checkbox" at bounding box center [49, 773] width 48 height 36
checkbox input "true"
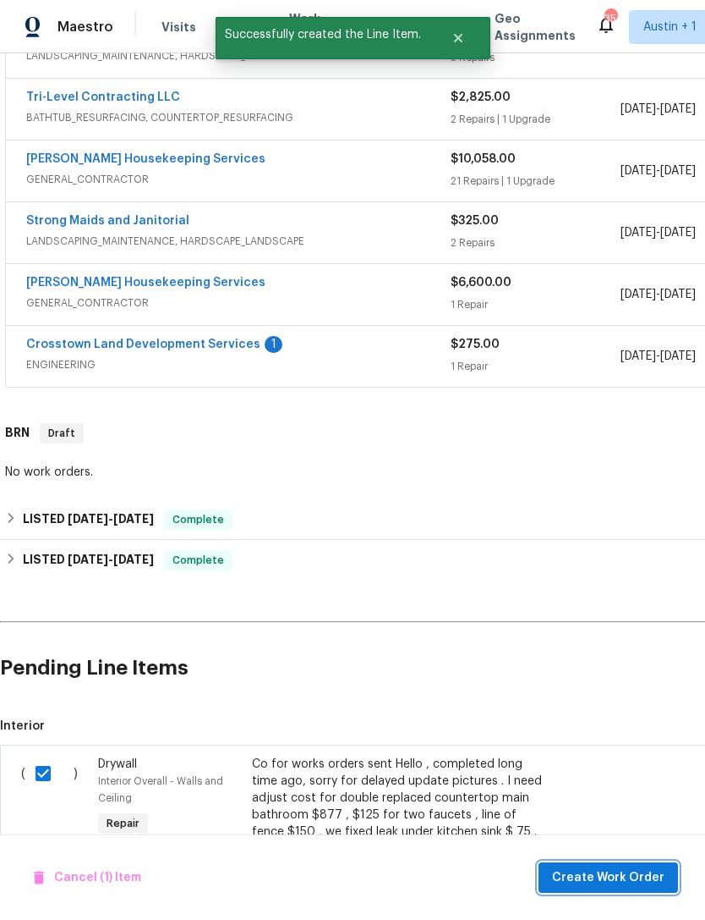
click at [637, 874] on span "Create Work Order" at bounding box center [608, 877] width 113 height 21
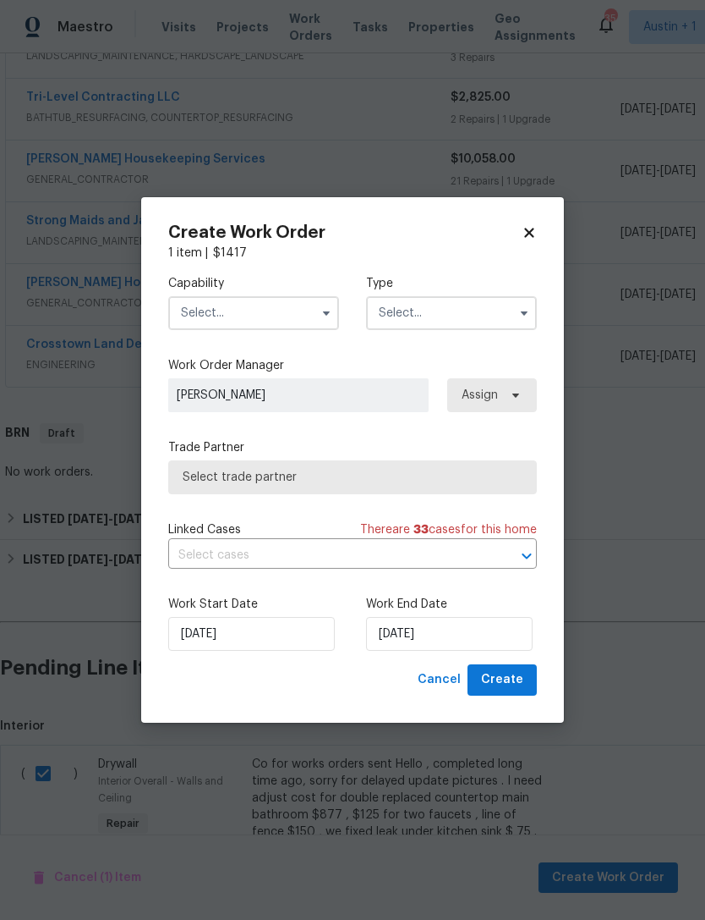
click at [287, 318] on input "text" at bounding box center [253, 313] width 171 height 34
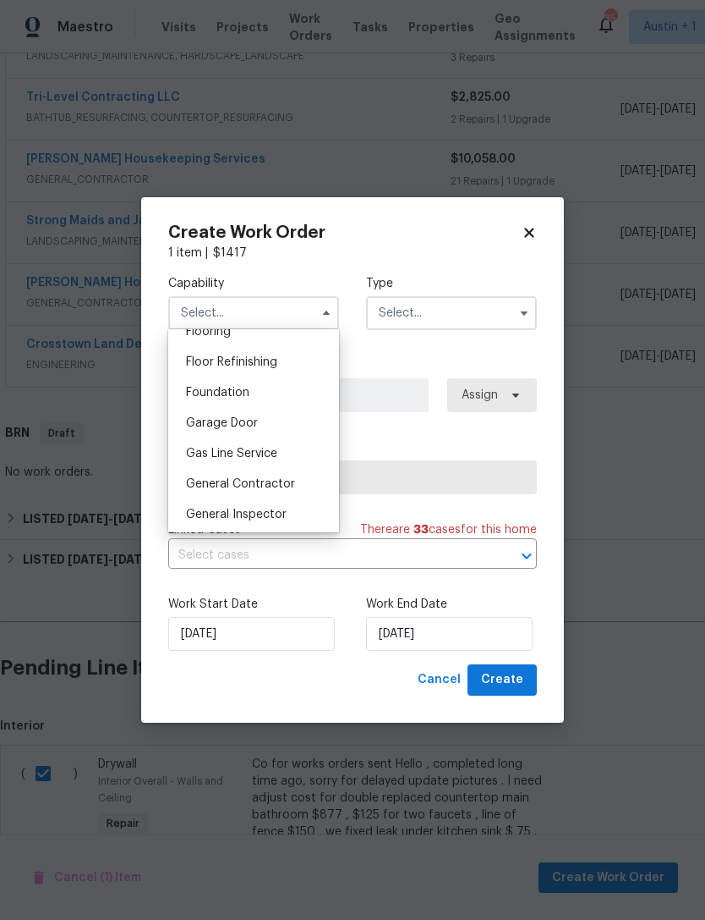
scroll to position [681, 0]
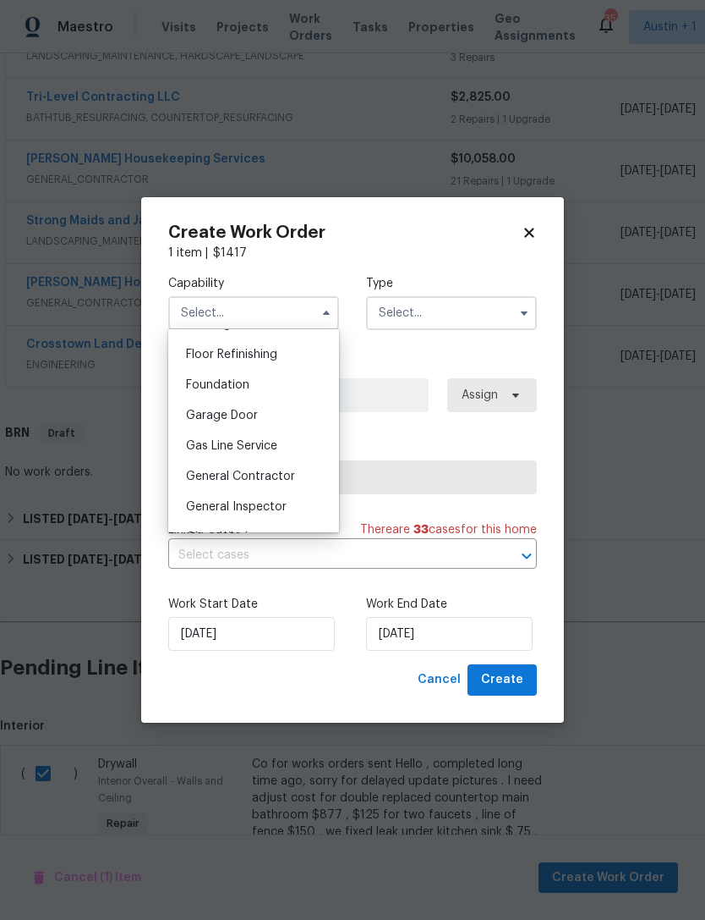
click at [283, 483] on div "General Contractor" at bounding box center [254, 476] width 162 height 30
type input "General Contractor"
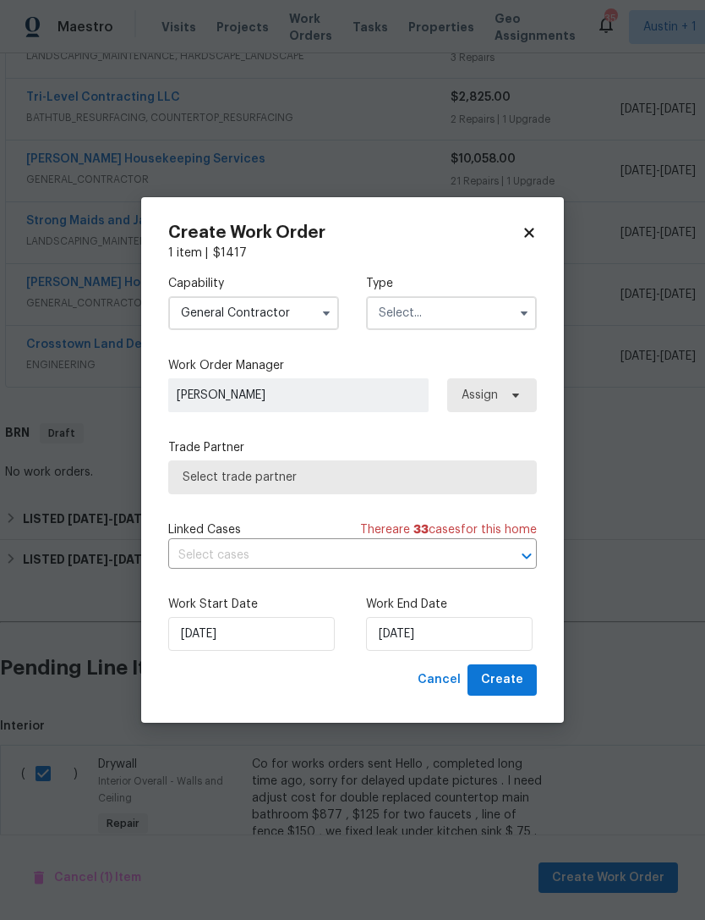
click at [475, 322] on input "text" at bounding box center [451, 313] width 171 height 34
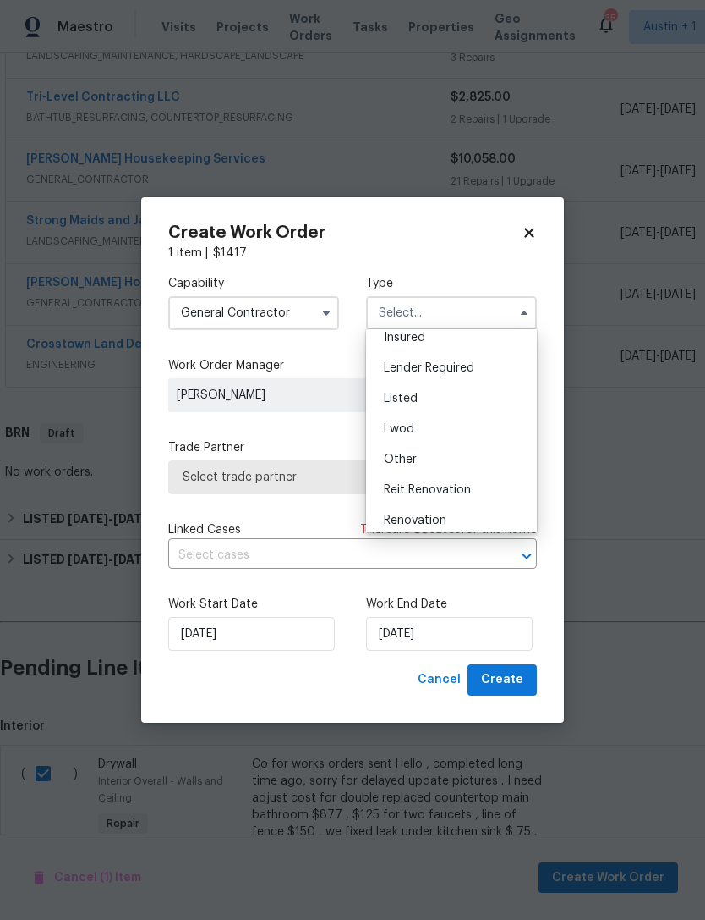
scroll to position [102, 0]
click at [462, 394] on div "Listed" at bounding box center [452, 399] width 162 height 30
type input "Listed"
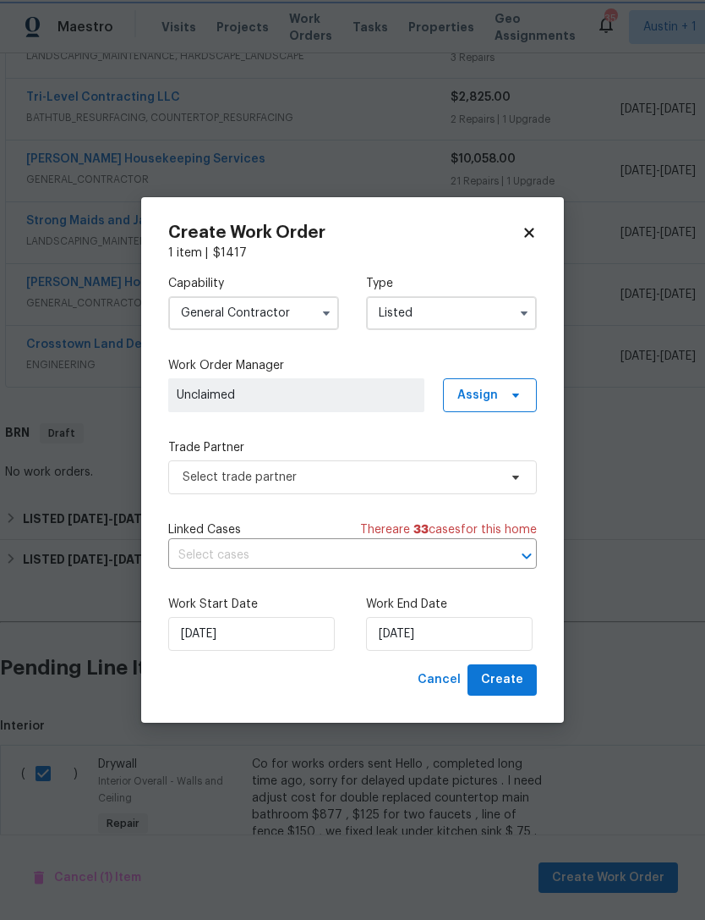
scroll to position [0, 0]
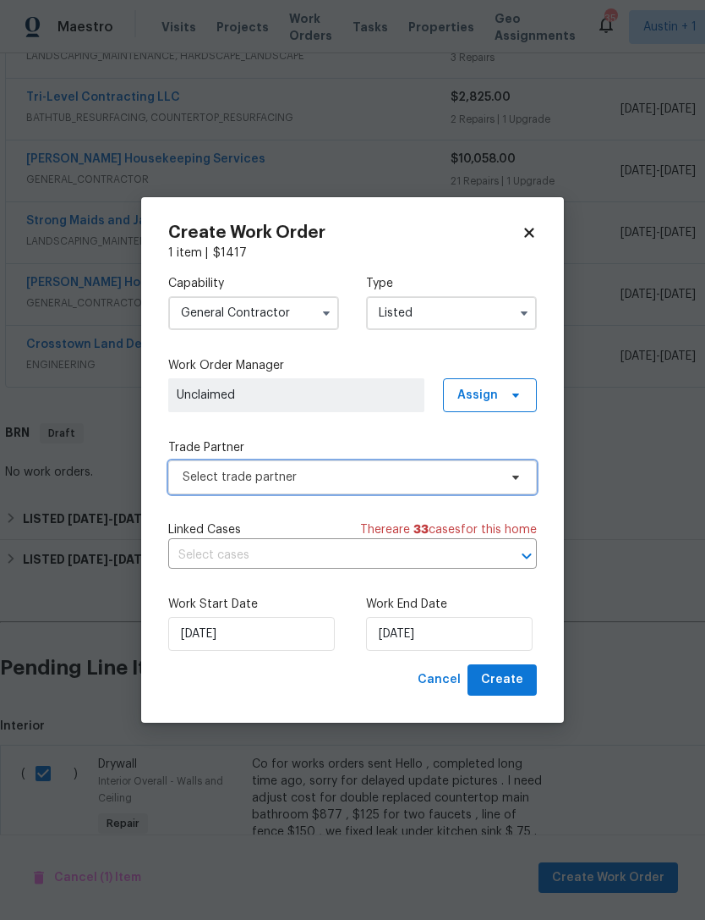
click at [459, 475] on span "Select trade partner" at bounding box center [341, 477] width 316 height 17
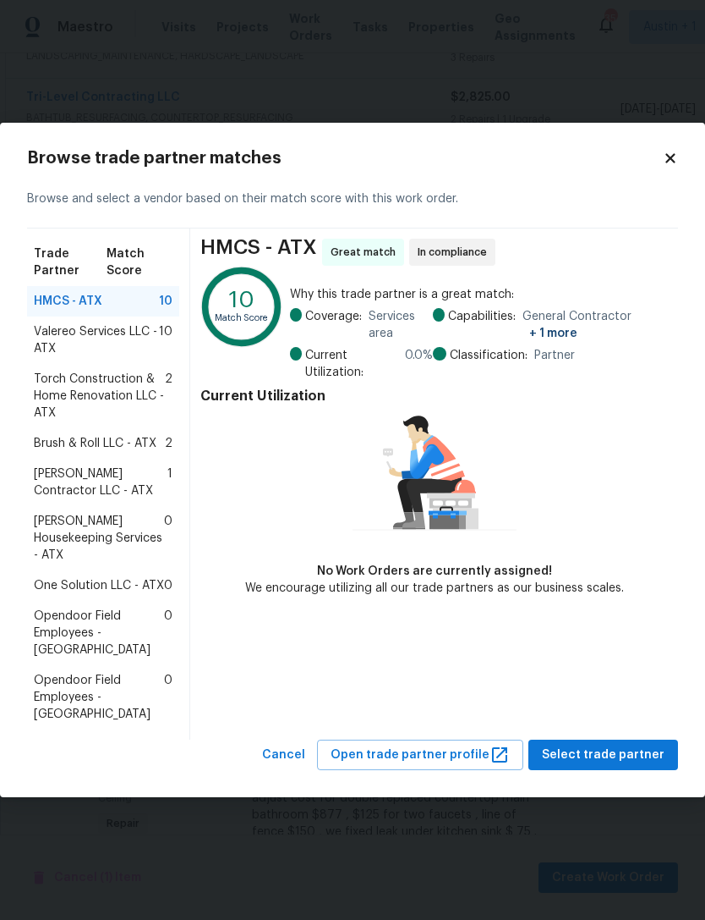
click at [104, 541] on span "Arelis Housekeeping Services - ATX" at bounding box center [99, 538] width 130 height 51
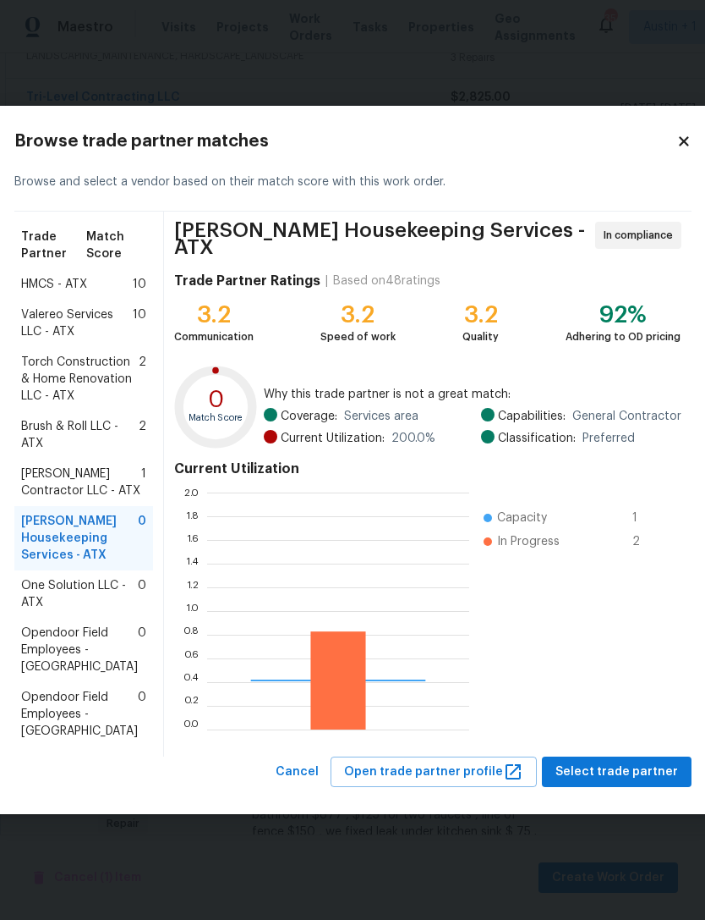
scroll to position [237, 262]
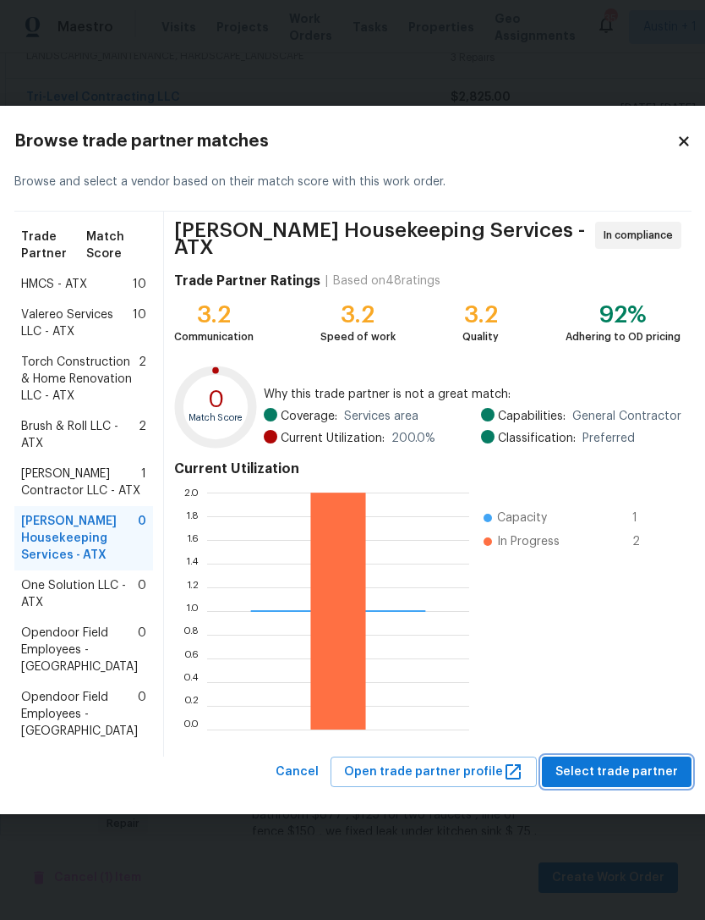
click at [632, 782] on span "Select trade partner" at bounding box center [617, 771] width 123 height 21
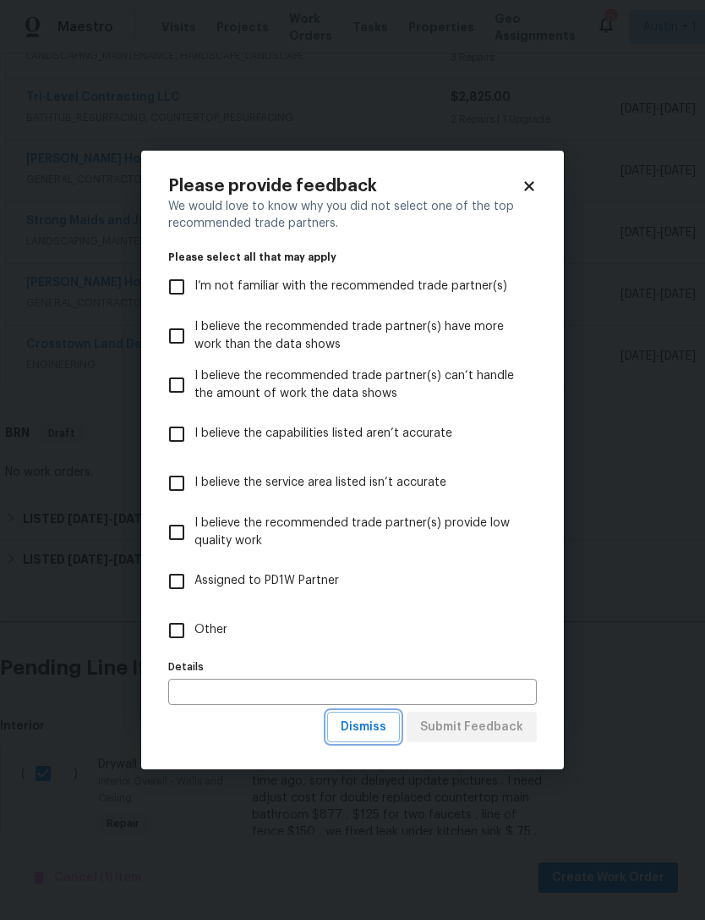
click at [376, 728] on span "Dismiss" at bounding box center [364, 726] width 46 height 21
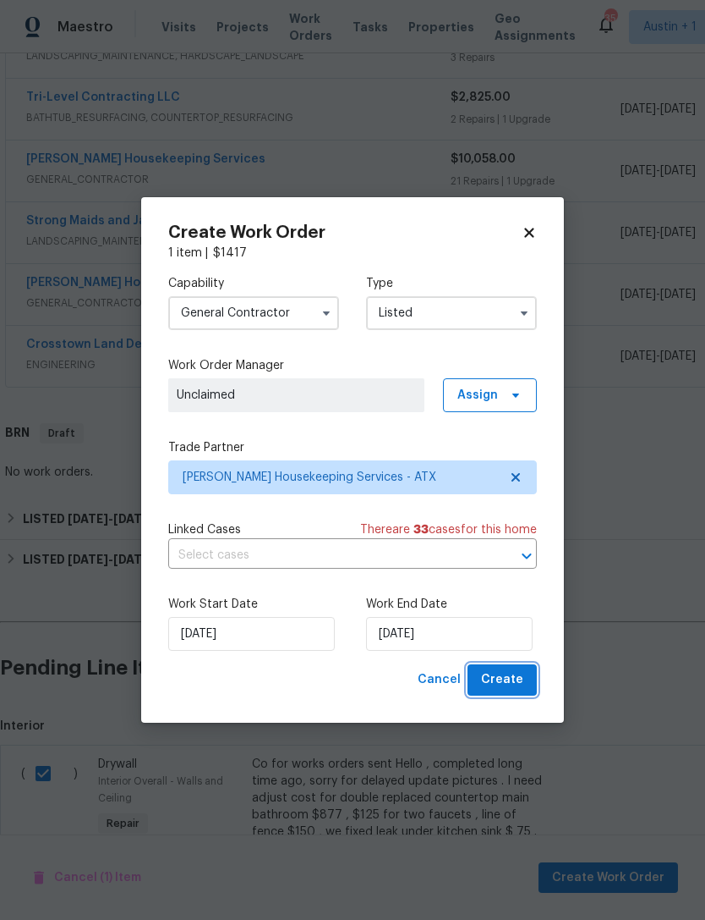
click at [514, 686] on span "Create" at bounding box center [502, 679] width 42 height 21
checkbox input "false"
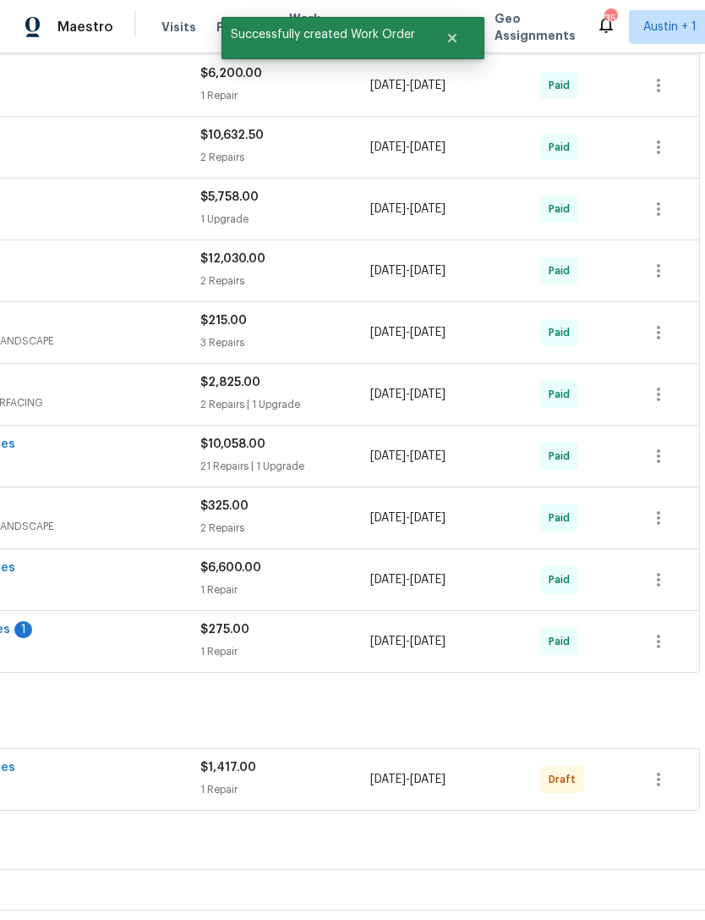
scroll to position [385, 250]
click at [661, 769] on icon "button" at bounding box center [659, 779] width 20 height 20
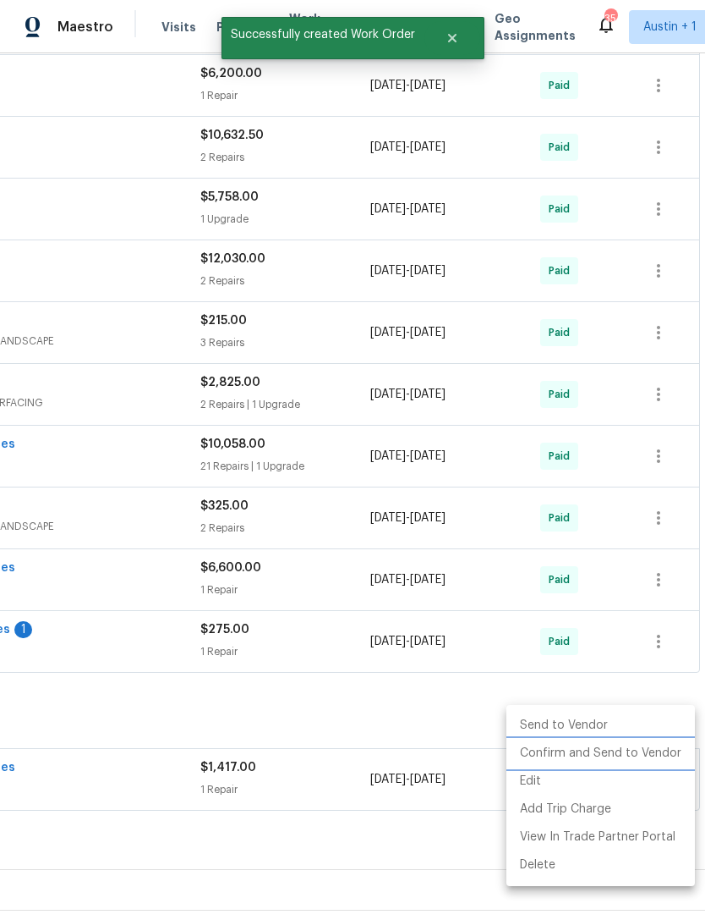
click at [652, 756] on li "Confirm and Send to Vendor" at bounding box center [601, 753] width 189 height 28
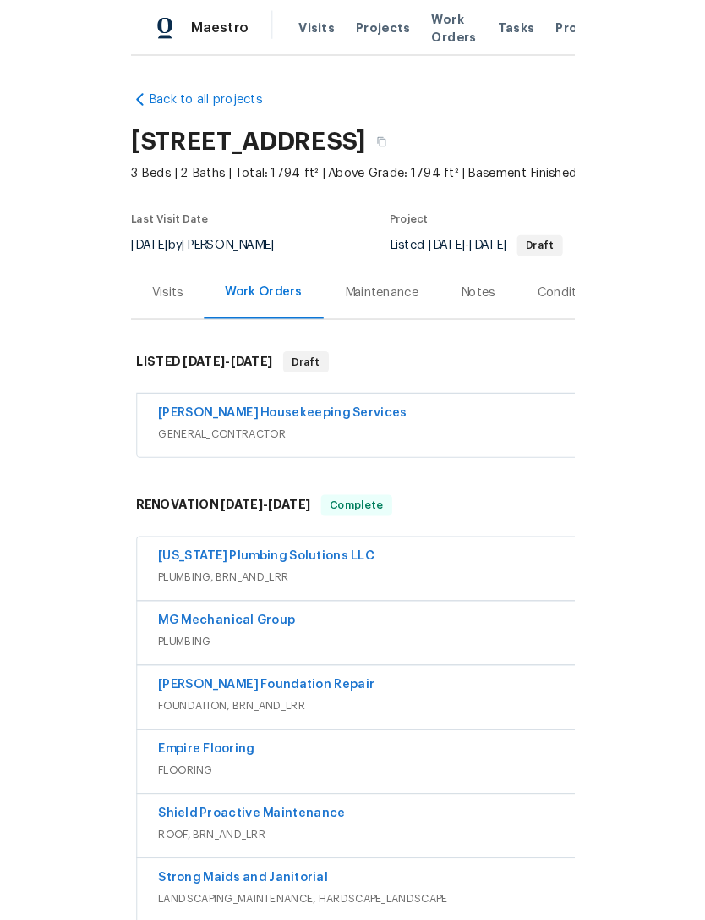
scroll to position [54, 0]
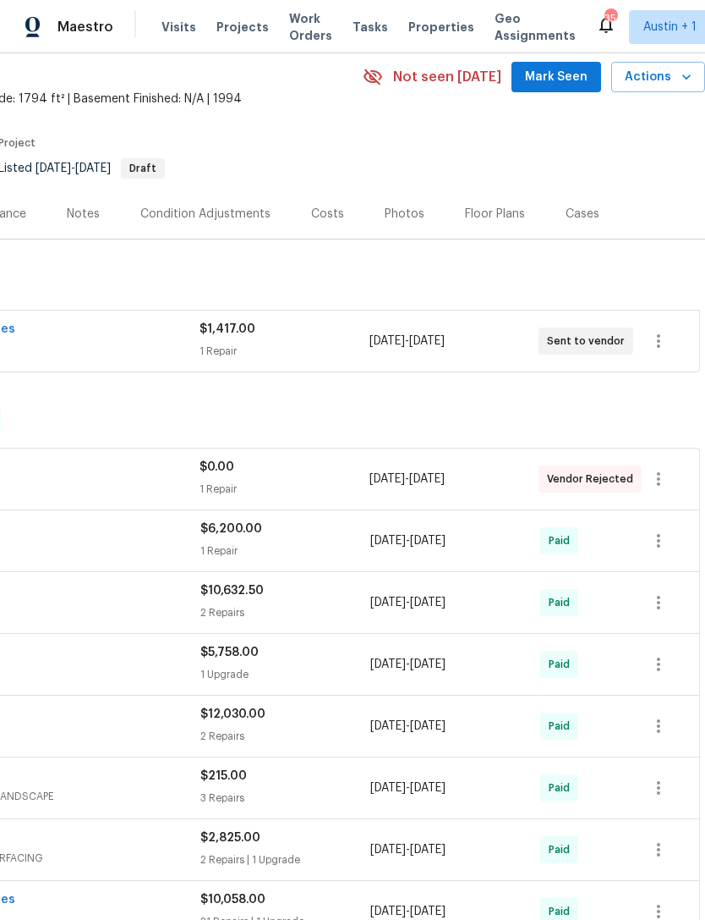
scroll to position [69, 250]
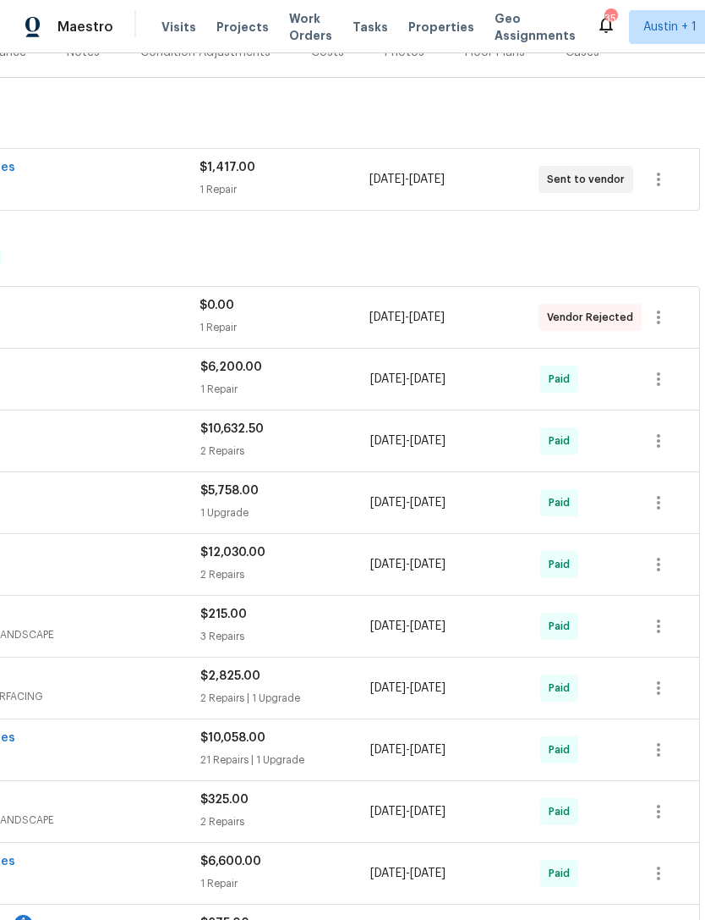
scroll to position [230, 250]
